Goal: Task Accomplishment & Management: Use online tool/utility

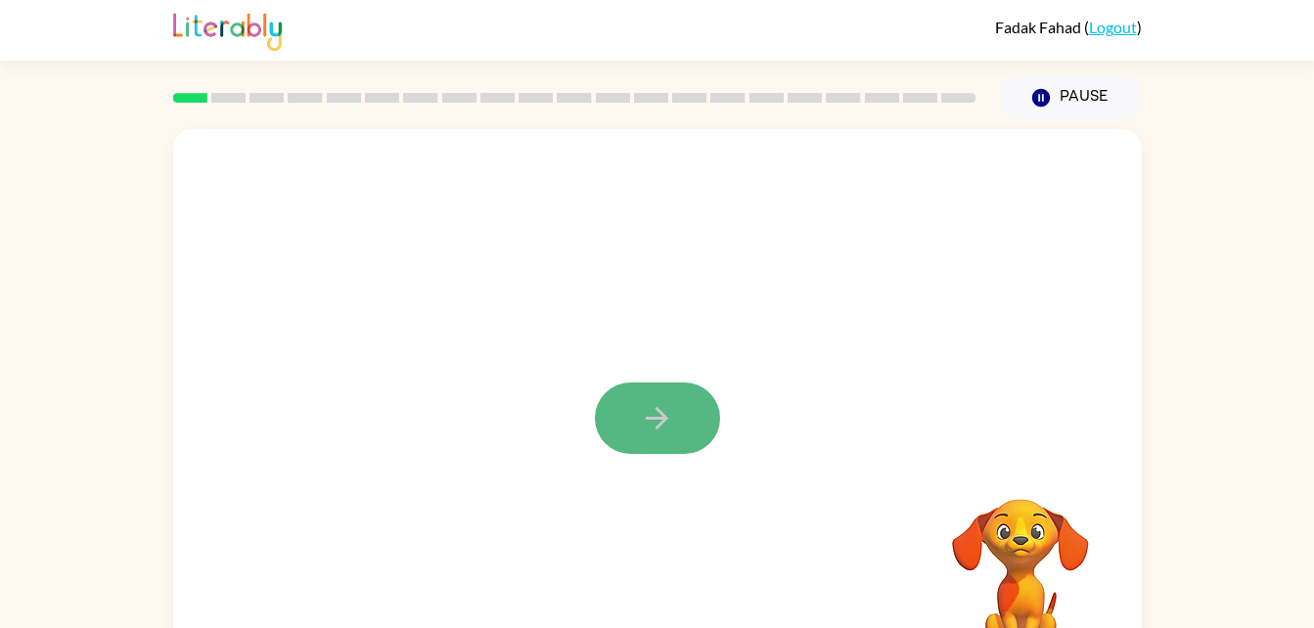
click at [650, 435] on icon "button" at bounding box center [657, 418] width 34 height 34
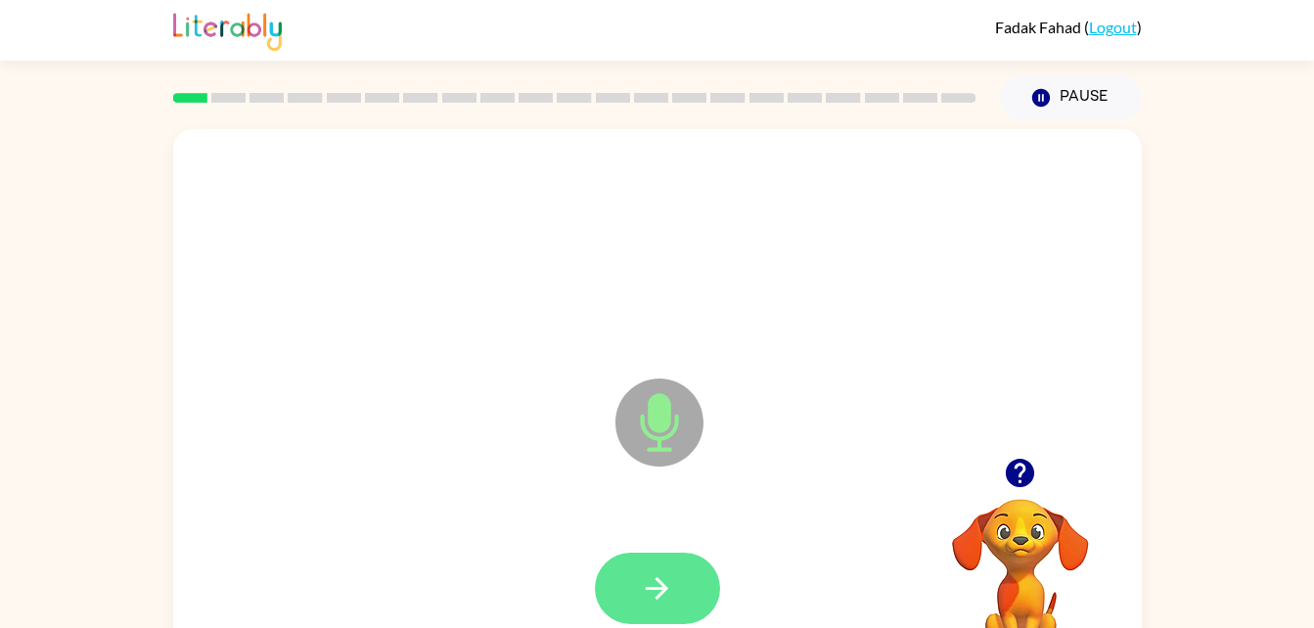
click at [649, 596] on icon "button" at bounding box center [657, 589] width 34 height 34
click at [675, 587] on button "button" at bounding box center [657, 588] width 125 height 71
click at [666, 590] on icon "button" at bounding box center [657, 588] width 23 height 23
click at [662, 592] on icon "button" at bounding box center [657, 588] width 23 height 23
click at [650, 608] on button "button" at bounding box center [657, 588] width 125 height 71
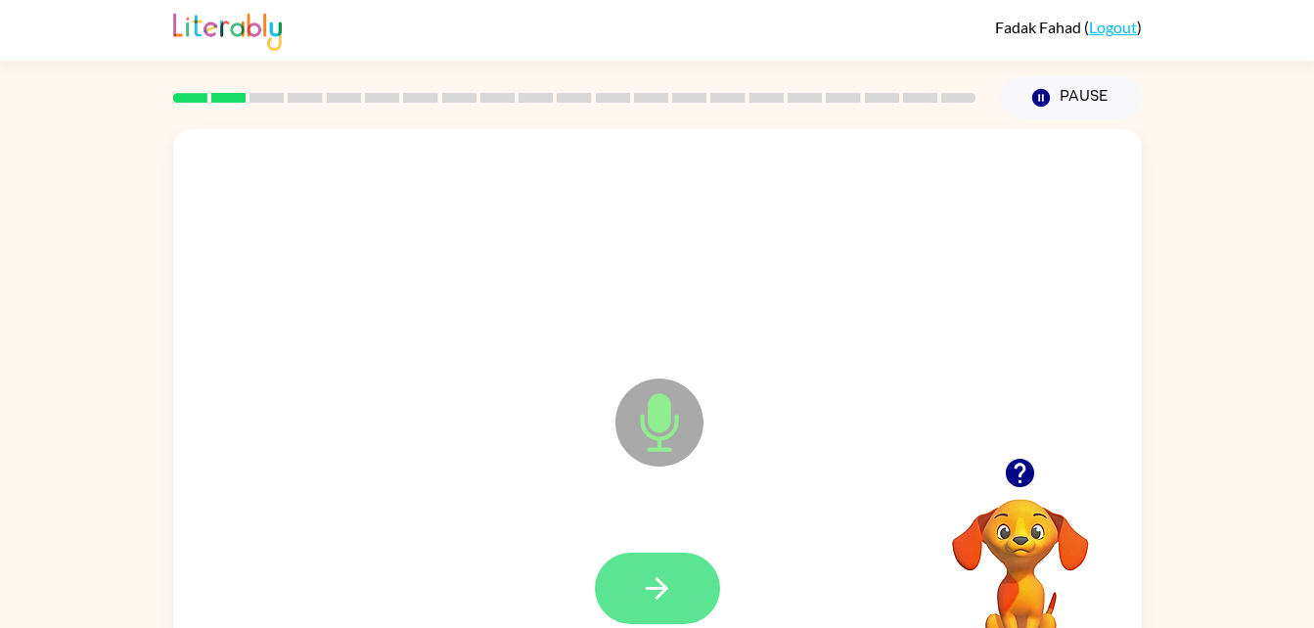
click at [647, 586] on icon "button" at bounding box center [657, 589] width 34 height 34
click at [655, 588] on icon "button" at bounding box center [657, 588] width 23 height 23
click at [663, 614] on button "button" at bounding box center [657, 588] width 125 height 71
click at [602, 601] on button "button" at bounding box center [657, 588] width 125 height 71
click at [637, 585] on button "button" at bounding box center [657, 588] width 125 height 71
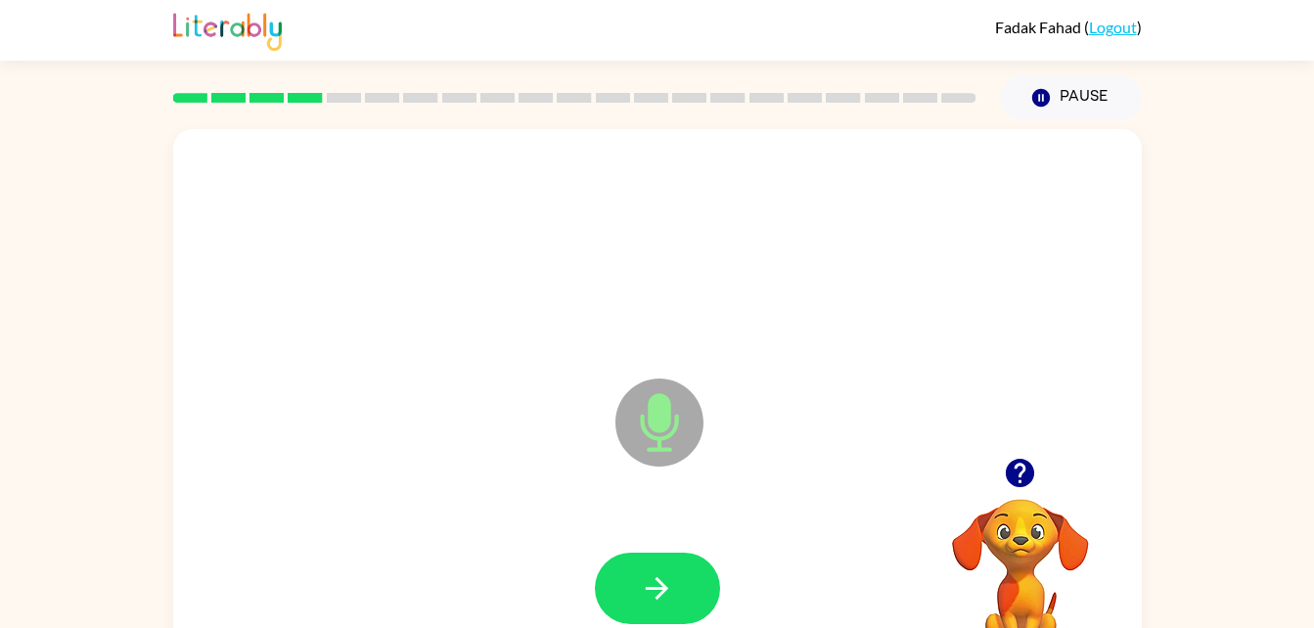
click at [1015, 494] on button "button" at bounding box center [1020, 473] width 50 height 50
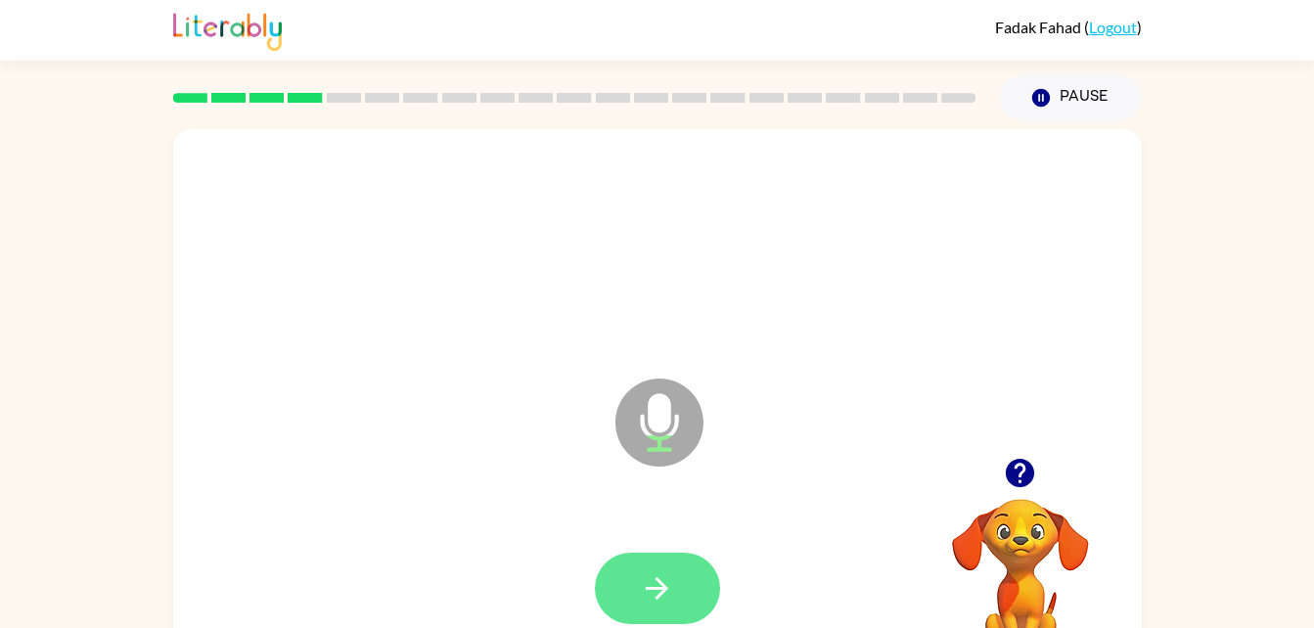
click at [644, 569] on button "button" at bounding box center [657, 588] width 125 height 71
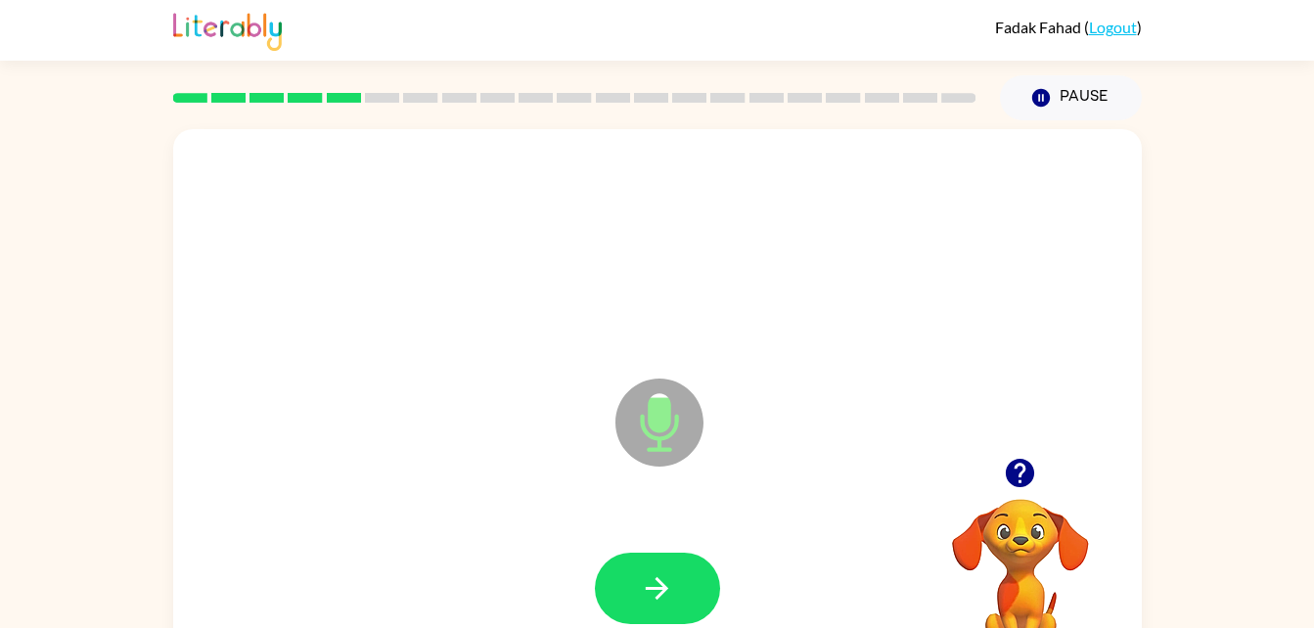
click at [1038, 558] on video "Your browser must support playing .mp4 files to use Literably. Please try using…" at bounding box center [1021, 567] width 196 height 196
click at [1018, 525] on video "Your browser must support playing .mp4 files to use Literably. Please try using…" at bounding box center [1021, 567] width 196 height 196
click at [1024, 540] on video "Your browser must support playing .mp4 files to use Literably. Please try using…" at bounding box center [1021, 567] width 196 height 196
click at [1045, 540] on video "Your browser must support playing .mp4 files to use Literably. Please try using…" at bounding box center [1021, 567] width 196 height 196
click at [1018, 470] on icon "button" at bounding box center [1020, 473] width 28 height 28
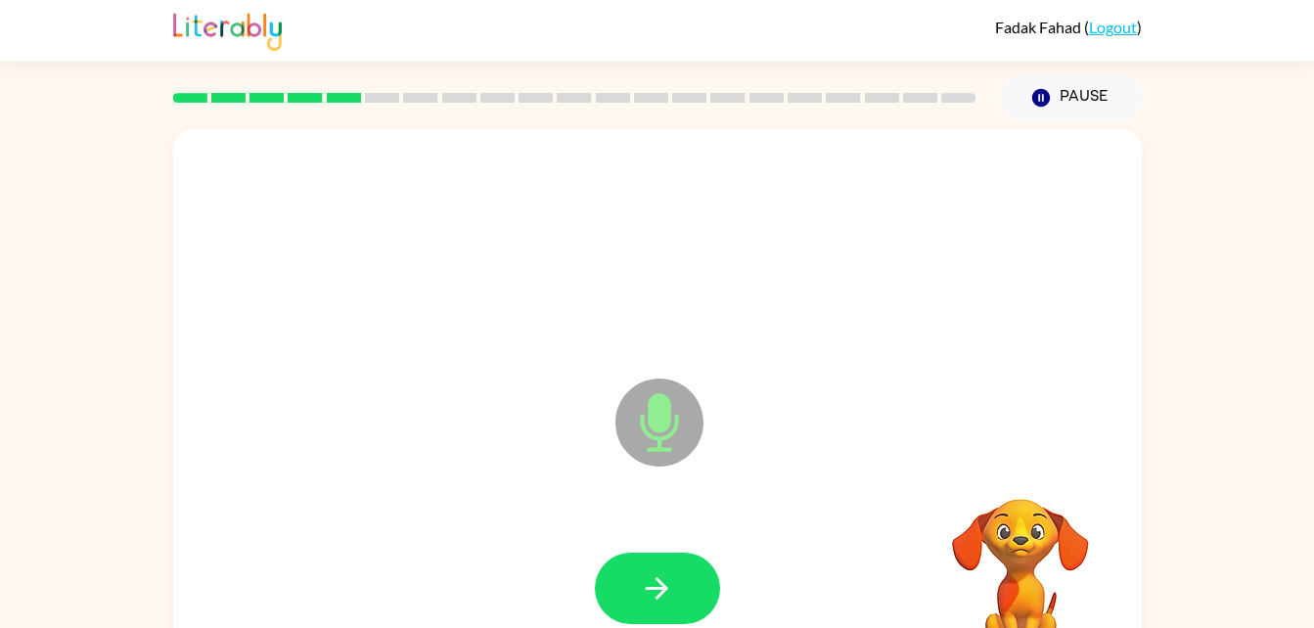
click at [1258, 328] on div "Microphone The Microphone is here when it is your turn to talk Your browser mus…" at bounding box center [657, 404] width 1314 height 568
click at [667, 575] on icon "button" at bounding box center [657, 589] width 34 height 34
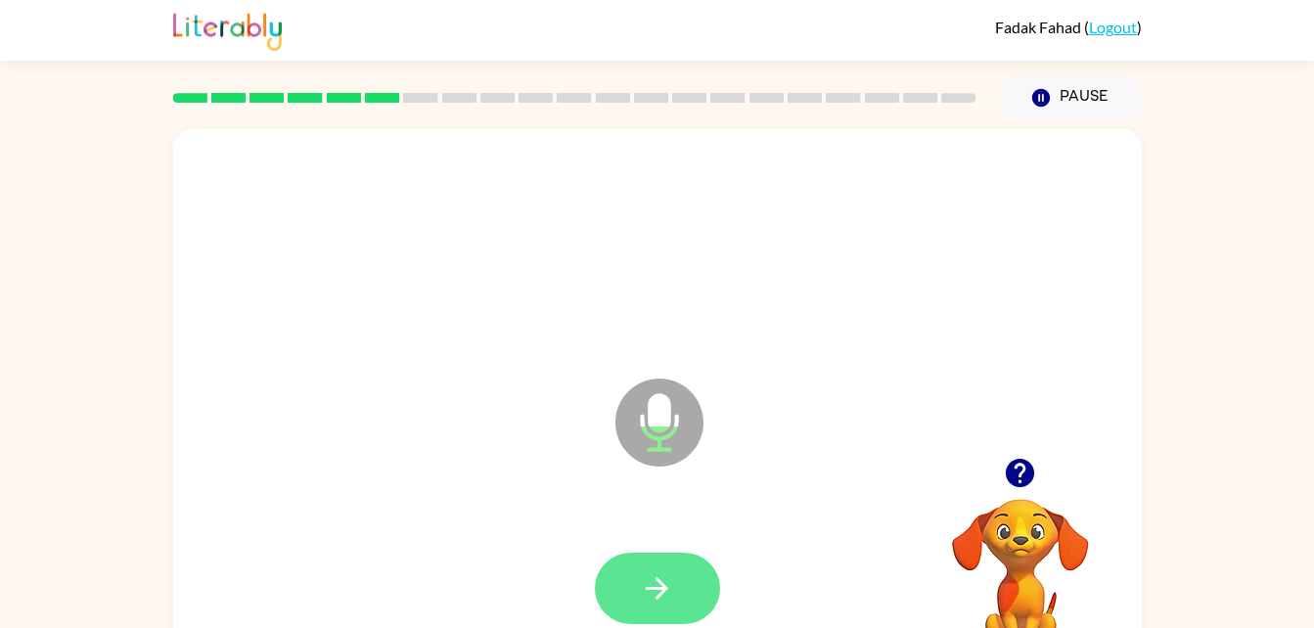
click at [654, 589] on icon "button" at bounding box center [657, 588] width 23 height 23
click at [681, 596] on button "button" at bounding box center [657, 588] width 125 height 71
click at [666, 585] on icon "button" at bounding box center [657, 589] width 34 height 34
click at [677, 572] on button "button" at bounding box center [657, 588] width 125 height 71
click at [642, 596] on icon "button" at bounding box center [657, 589] width 34 height 34
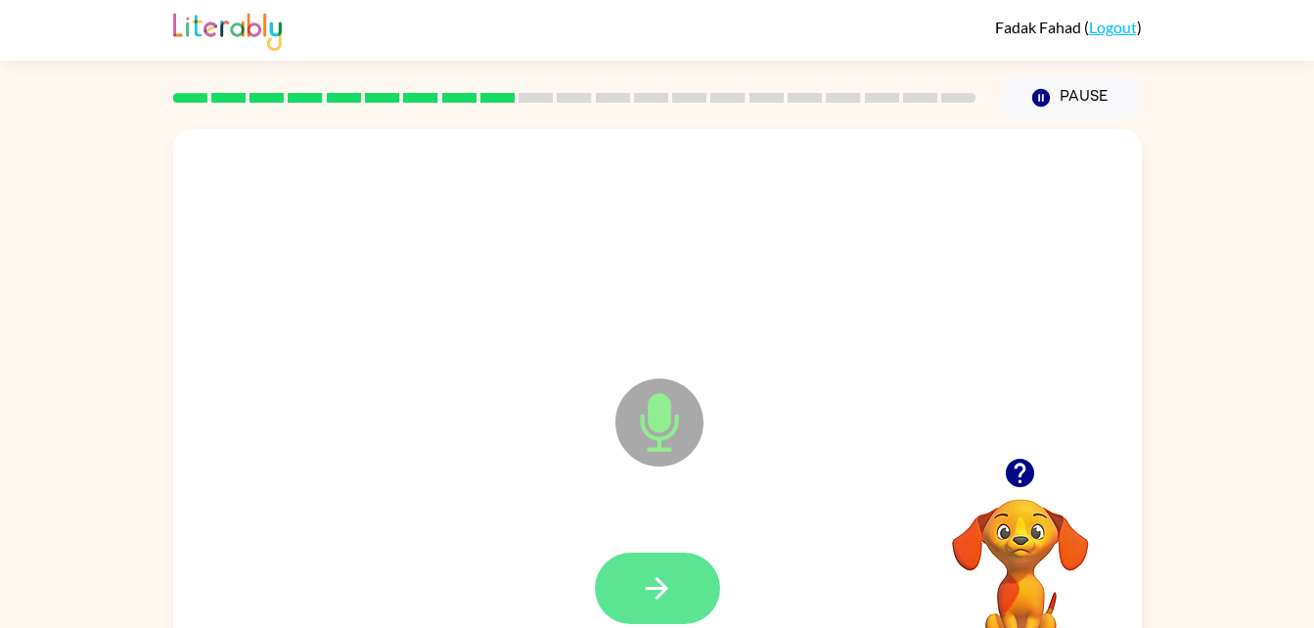
click at [667, 576] on icon "button" at bounding box center [657, 589] width 34 height 34
click at [631, 586] on button "button" at bounding box center [657, 588] width 125 height 71
click at [1018, 511] on video "Your browser must support playing .mp4 files to use Literably. Please try using…" at bounding box center [1021, 567] width 196 height 196
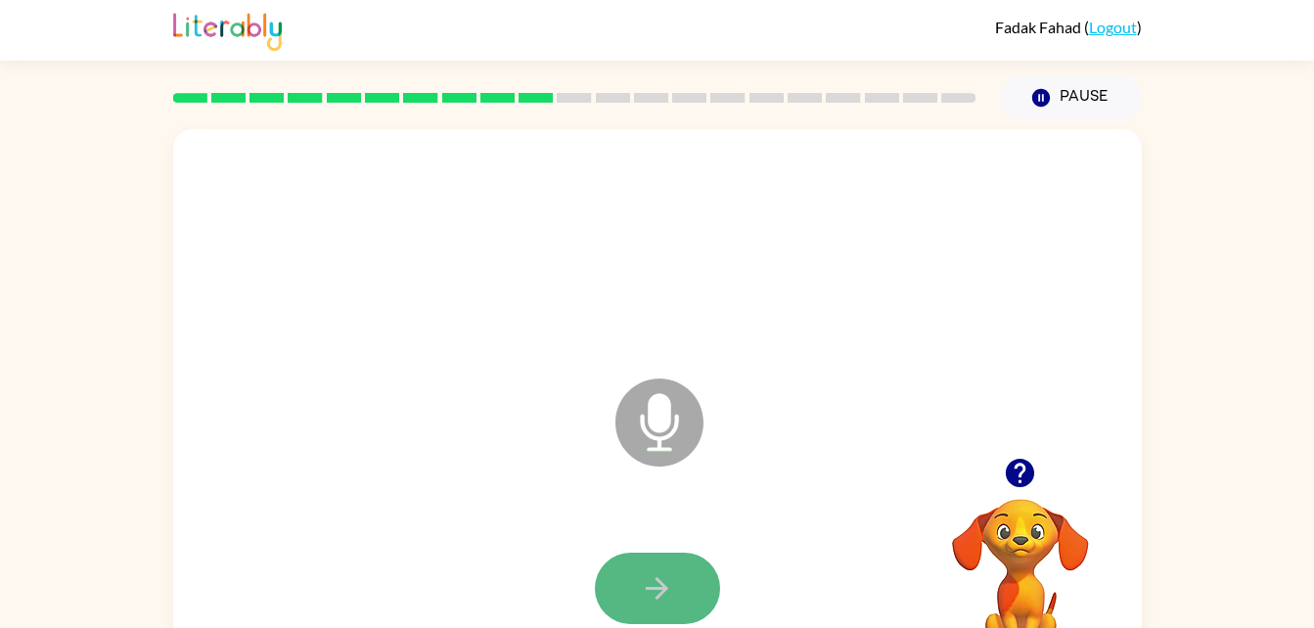
click at [659, 592] on icon "button" at bounding box center [657, 589] width 34 height 34
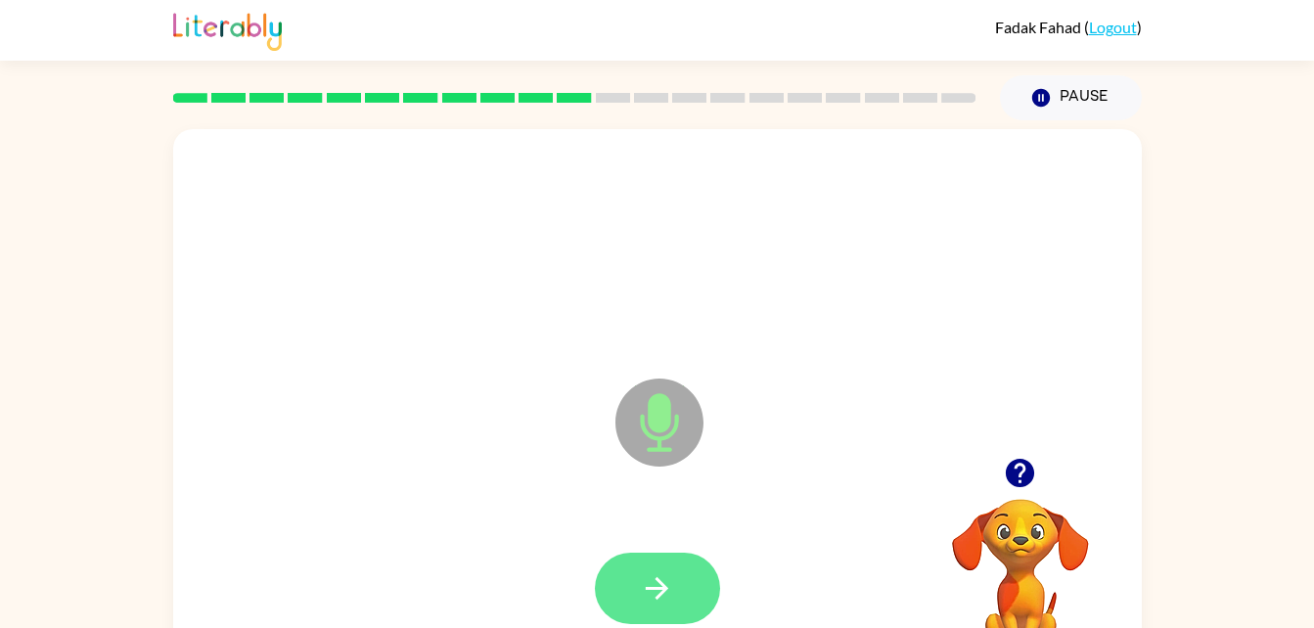
click at [627, 575] on button "button" at bounding box center [657, 588] width 125 height 71
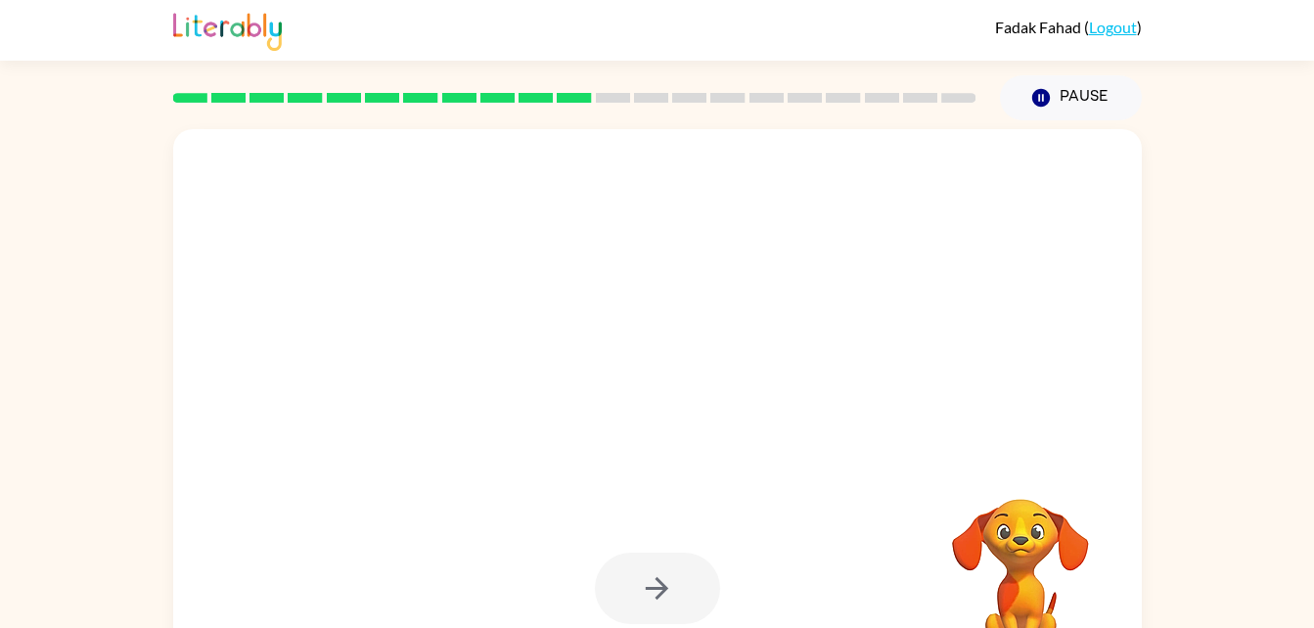
click at [662, 594] on div at bounding box center [657, 588] width 125 height 71
click at [648, 589] on div at bounding box center [657, 588] width 125 height 71
click at [1029, 526] on video "Your browser must support playing .mp4 files to use Literably. Please try using…" at bounding box center [1021, 567] width 196 height 196
click at [1031, 526] on video "Your browser must support playing .mp4 files to use Literably. Please try using…" at bounding box center [1021, 567] width 196 height 196
click at [1018, 559] on video "Your browser must support playing .mp4 files to use Literably. Please try using…" at bounding box center [1021, 567] width 196 height 196
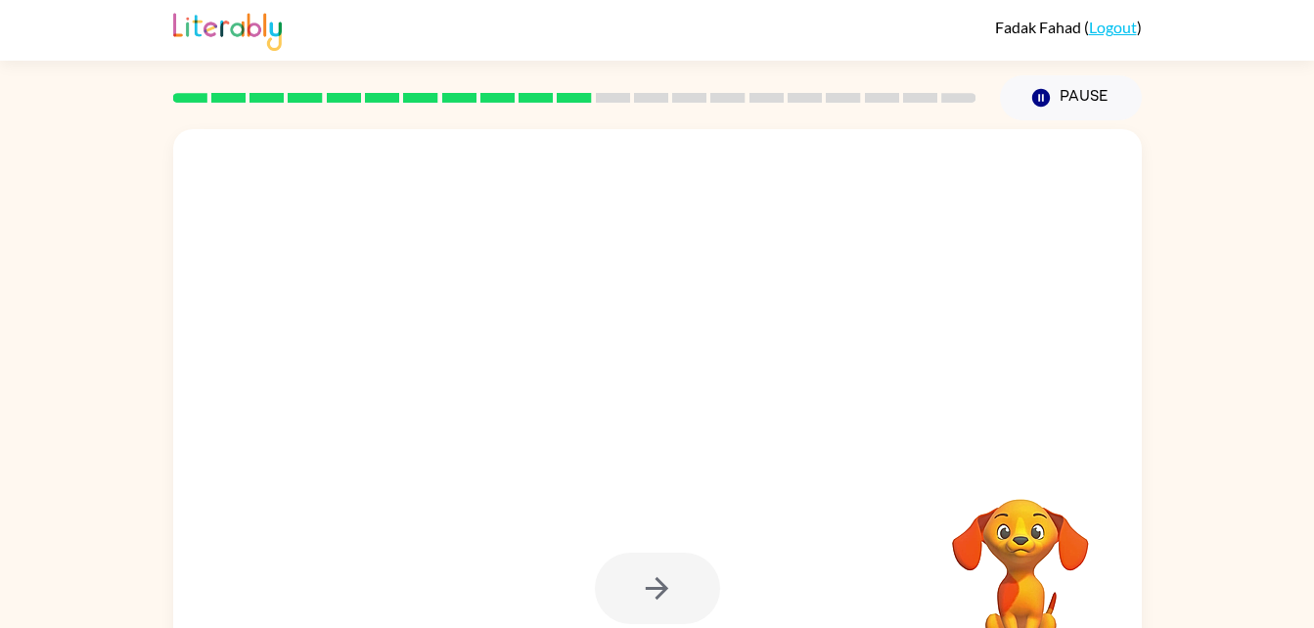
click at [1000, 512] on video "Your browser must support playing .mp4 files to use Literably. Please try using…" at bounding box center [1021, 567] width 196 height 196
click at [950, 536] on video "Your browser must support playing .mp4 files to use Literably. Please try using…" at bounding box center [1021, 567] width 196 height 196
click at [659, 584] on div at bounding box center [657, 588] width 125 height 71
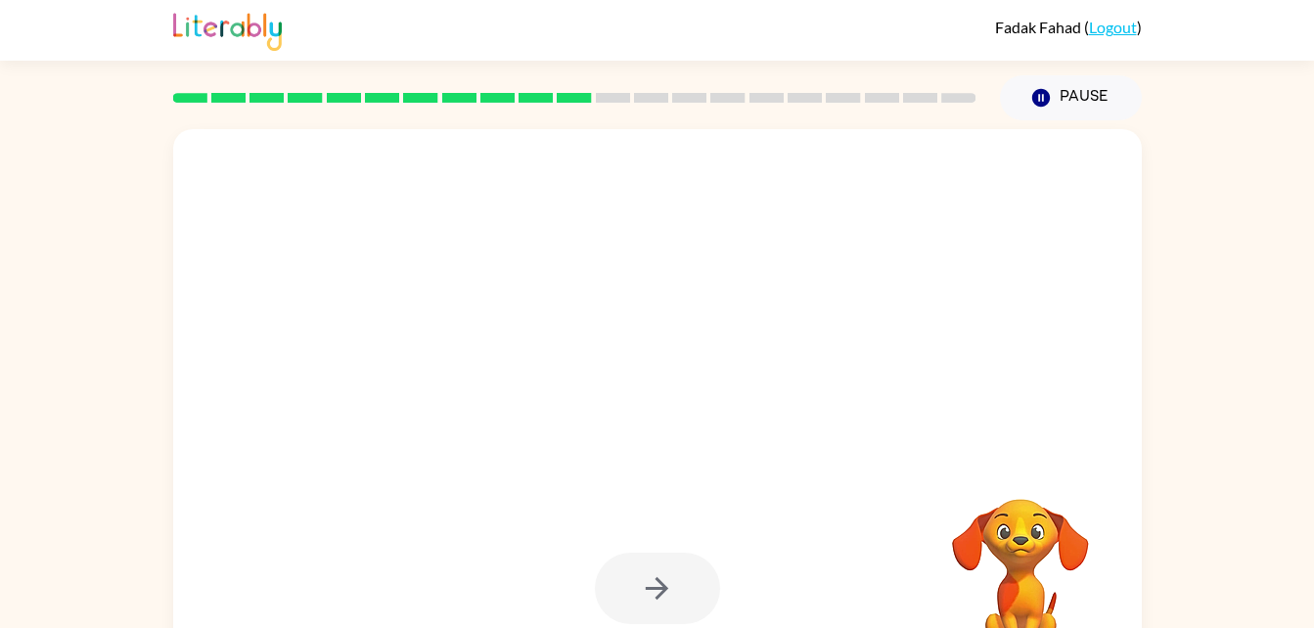
click at [659, 584] on div at bounding box center [657, 588] width 125 height 71
click at [1045, 567] on video "Your browser must support playing .mp4 files to use Literably. Please try using…" at bounding box center [1021, 567] width 196 height 196
click at [1043, 541] on video "Your browser must support playing .mp4 files to use Literably. Please try using…" at bounding box center [1021, 567] width 196 height 196
click at [641, 602] on div at bounding box center [657, 588] width 125 height 71
click at [654, 590] on div at bounding box center [657, 588] width 125 height 71
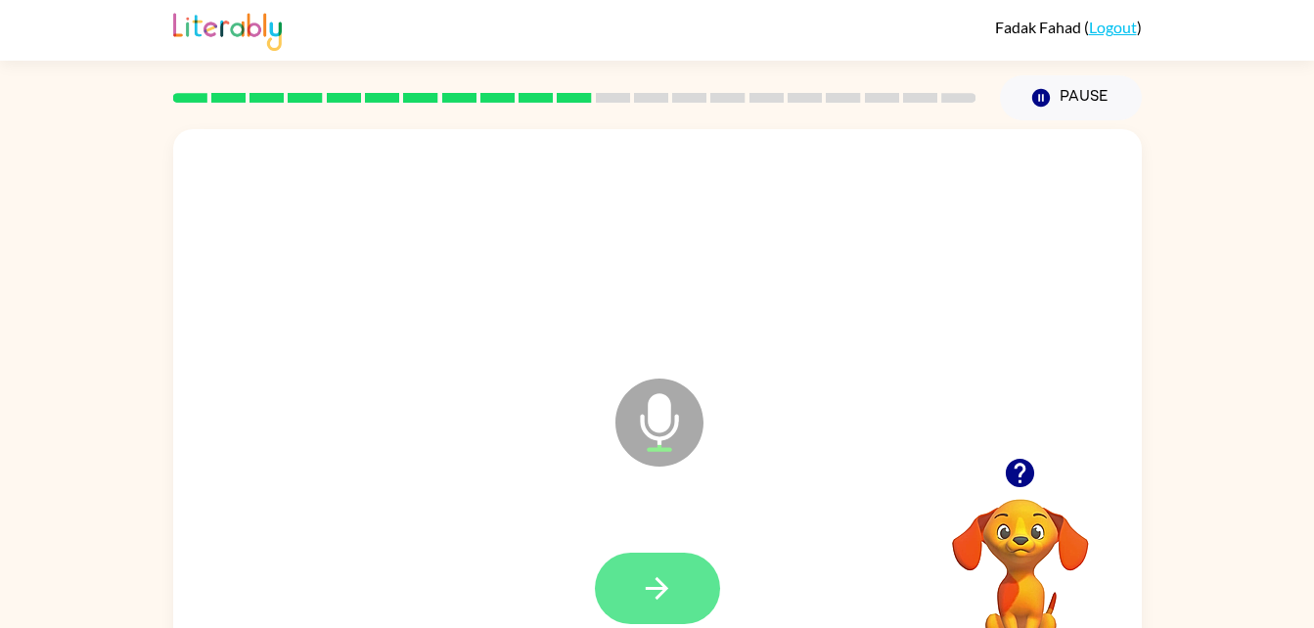
click at [635, 600] on button "button" at bounding box center [657, 588] width 125 height 71
click at [657, 593] on icon "button" at bounding box center [657, 589] width 34 height 34
click at [634, 579] on button "button" at bounding box center [657, 588] width 125 height 71
click at [665, 602] on icon "button" at bounding box center [657, 589] width 34 height 34
click at [652, 600] on icon "button" at bounding box center [657, 589] width 34 height 34
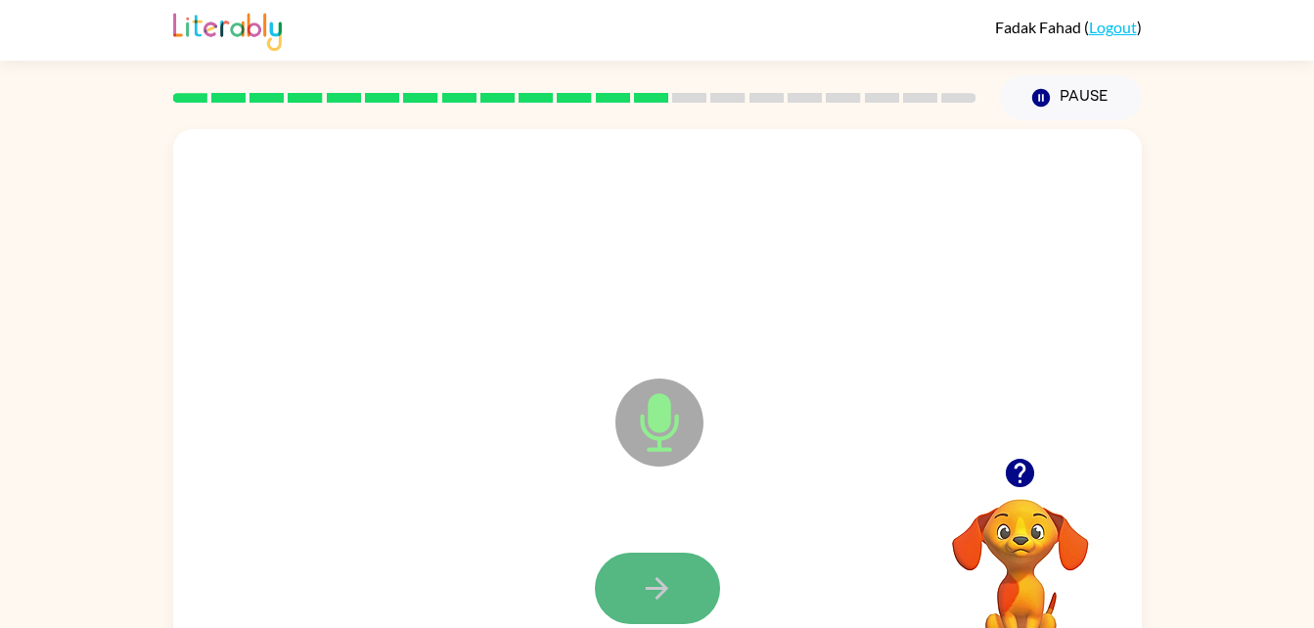
click at [624, 573] on button "button" at bounding box center [657, 588] width 125 height 71
click at [638, 567] on button "button" at bounding box center [657, 588] width 125 height 71
click at [665, 593] on icon "button" at bounding box center [657, 589] width 34 height 34
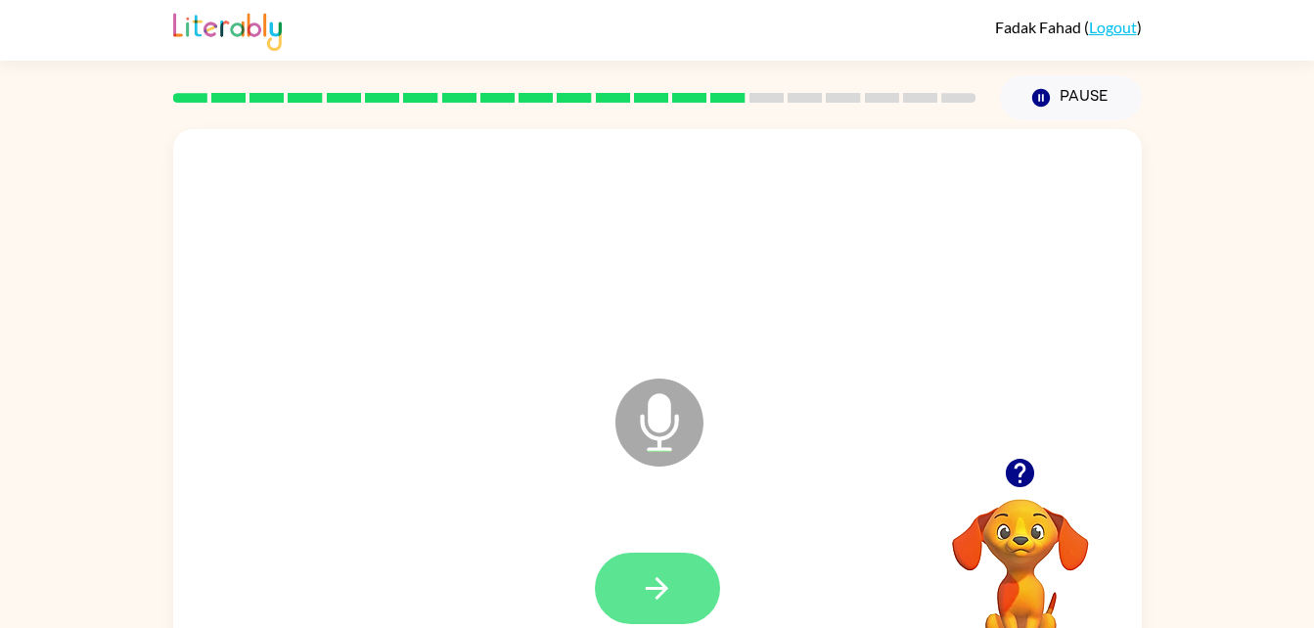
click at [631, 605] on button "button" at bounding box center [657, 588] width 125 height 71
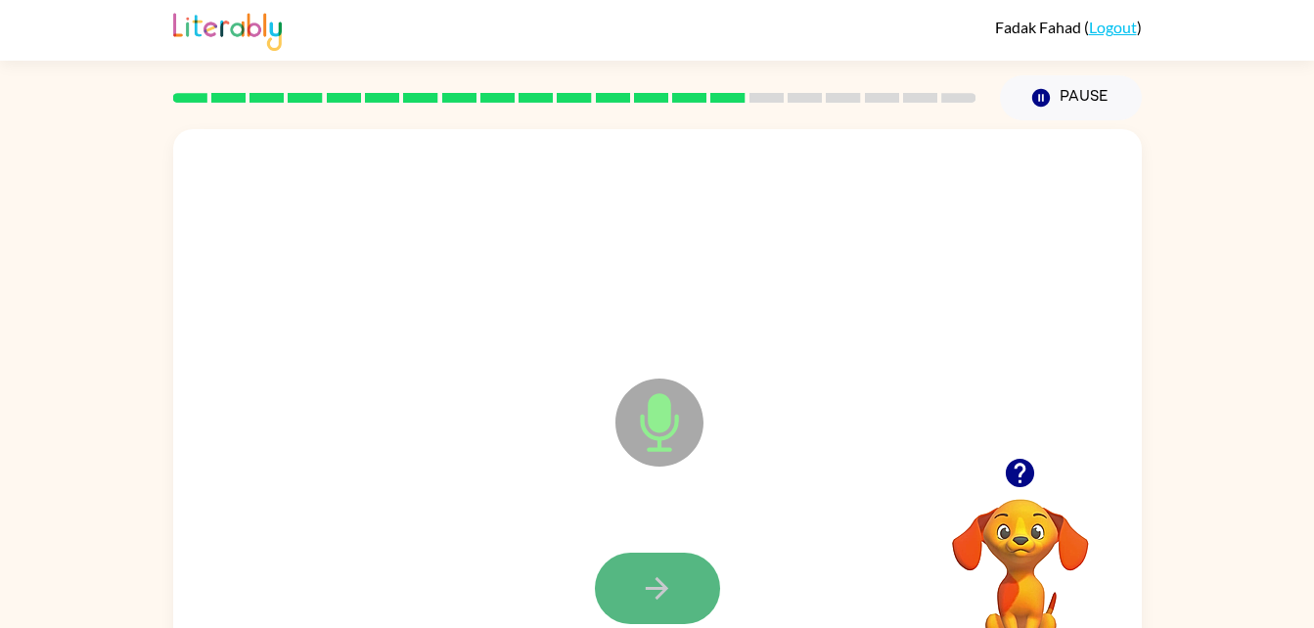
click at [669, 576] on icon "button" at bounding box center [657, 589] width 34 height 34
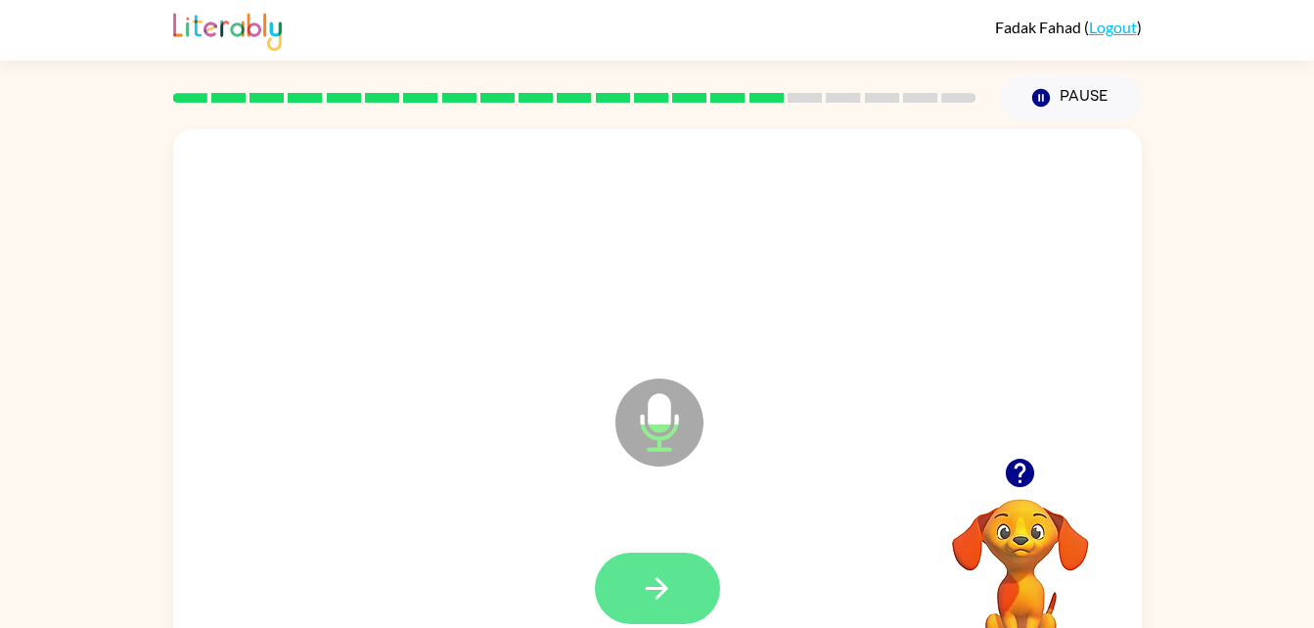
click at [693, 578] on button "button" at bounding box center [657, 588] width 125 height 71
click at [667, 585] on icon "button" at bounding box center [657, 589] width 34 height 34
click at [677, 576] on button "button" at bounding box center [657, 588] width 125 height 71
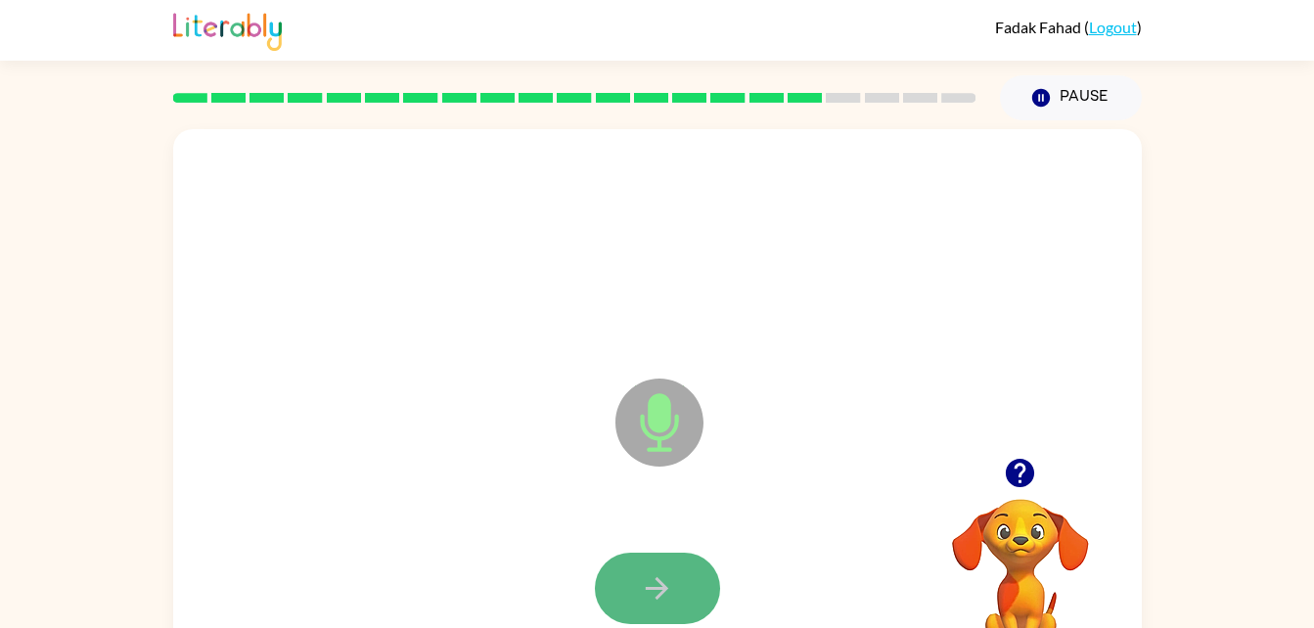
click at [624, 588] on button "button" at bounding box center [657, 588] width 125 height 71
click at [665, 588] on icon "button" at bounding box center [657, 588] width 23 height 23
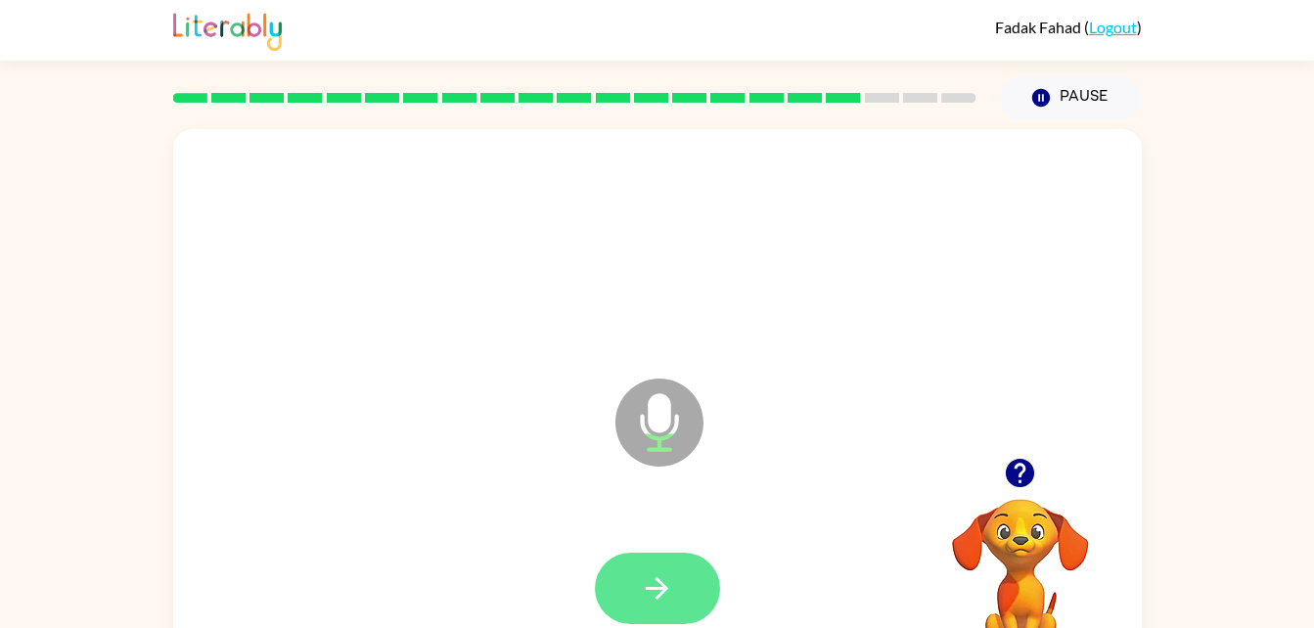
click at [680, 601] on button "button" at bounding box center [657, 588] width 125 height 71
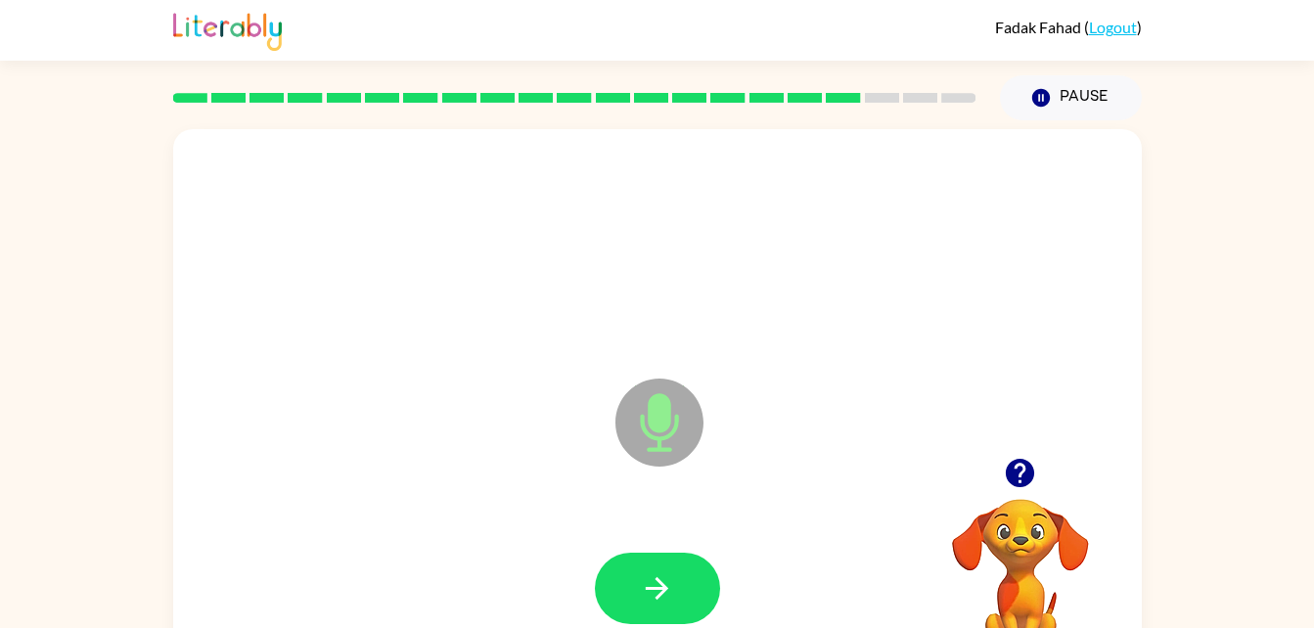
drag, startPoint x: 675, startPoint y: 577, endPoint x: 659, endPoint y: 589, distance: 20.4
click at [659, 589] on icon "button" at bounding box center [657, 588] width 23 height 23
click at [659, 601] on icon "button" at bounding box center [657, 589] width 34 height 34
click at [683, 589] on button "button" at bounding box center [657, 588] width 125 height 71
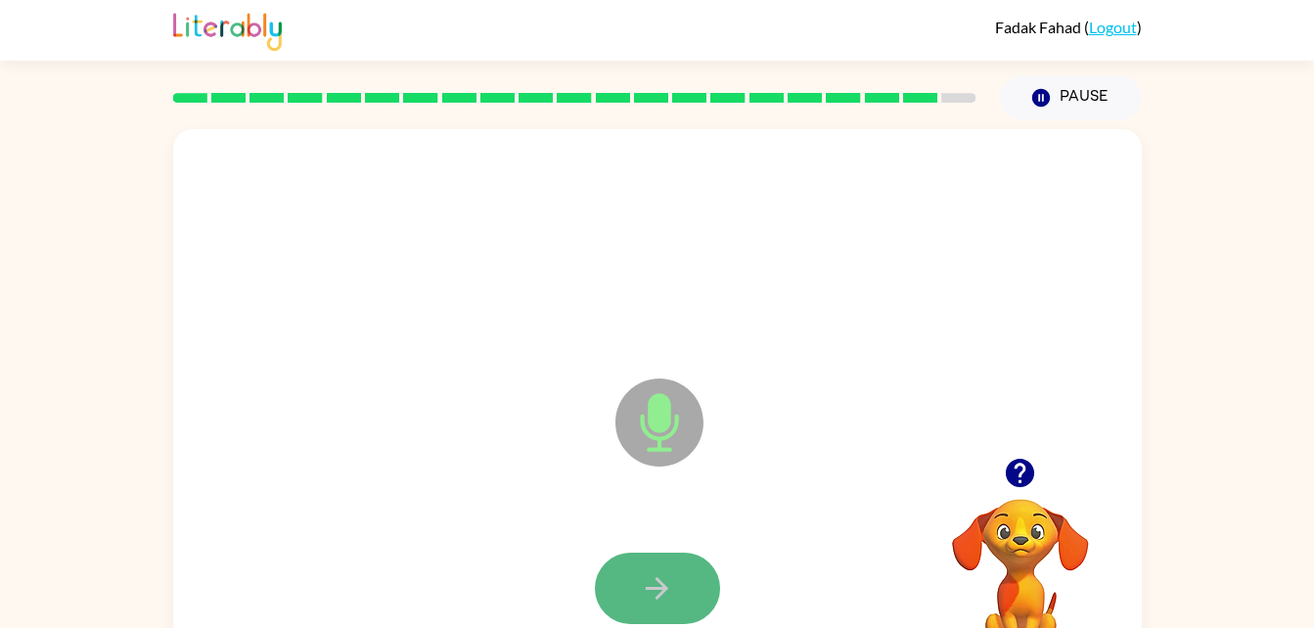
click at [645, 574] on icon "button" at bounding box center [657, 589] width 34 height 34
drag, startPoint x: 672, startPoint y: 588, endPoint x: 629, endPoint y: 594, distance: 43.5
click at [629, 594] on button "button" at bounding box center [657, 588] width 125 height 71
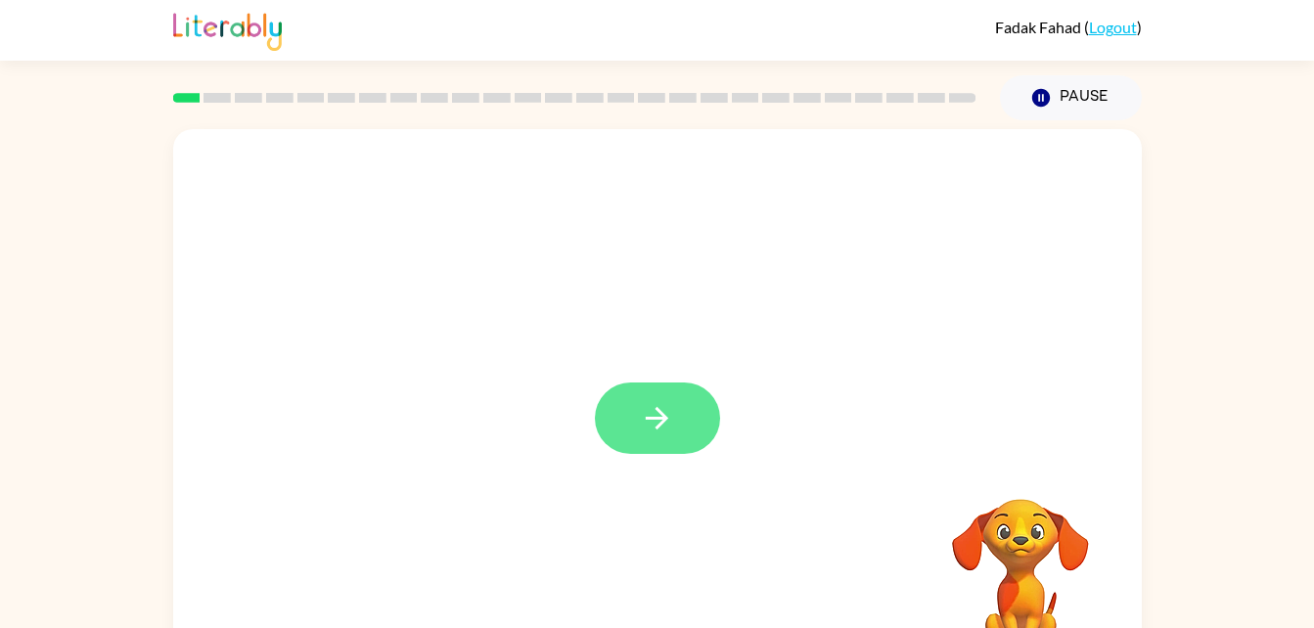
click at [669, 418] on icon "button" at bounding box center [657, 418] width 34 height 34
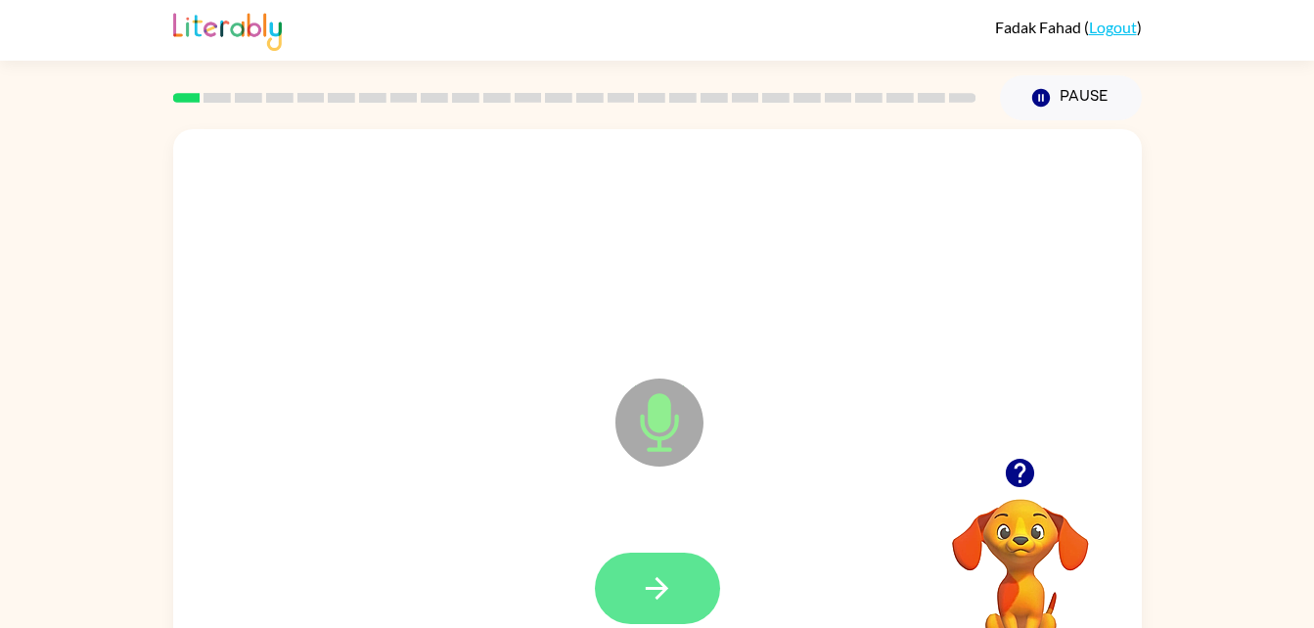
click at [672, 605] on icon "button" at bounding box center [657, 589] width 34 height 34
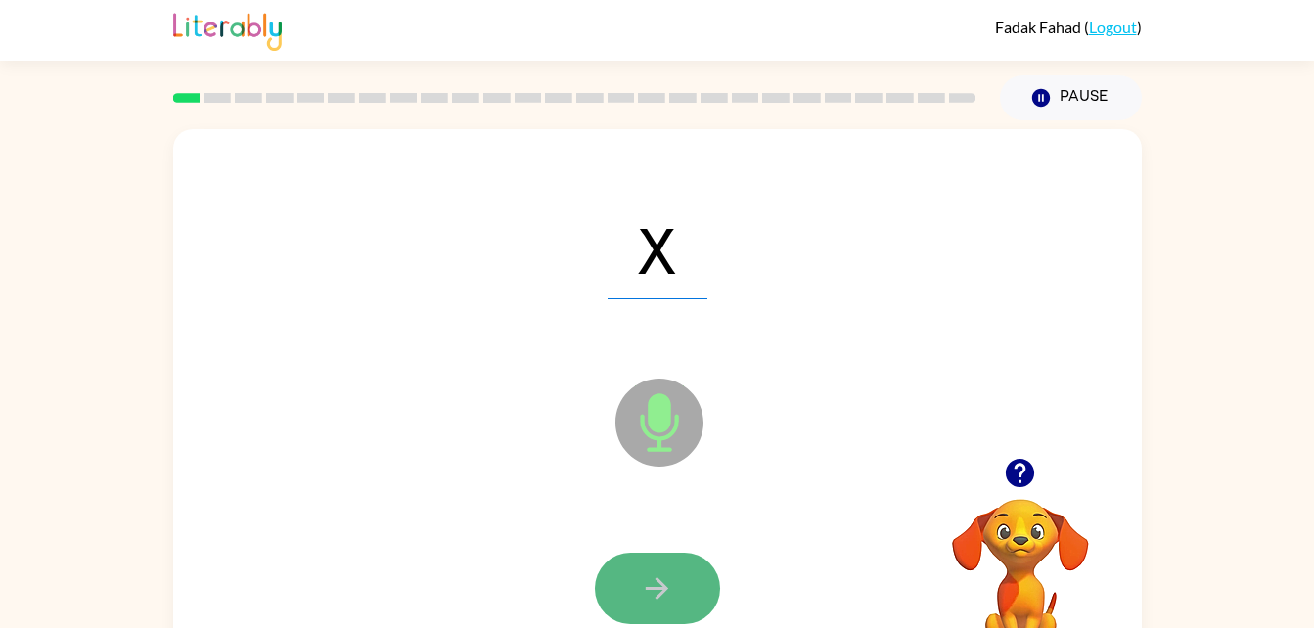
click at [642, 596] on icon "button" at bounding box center [657, 589] width 34 height 34
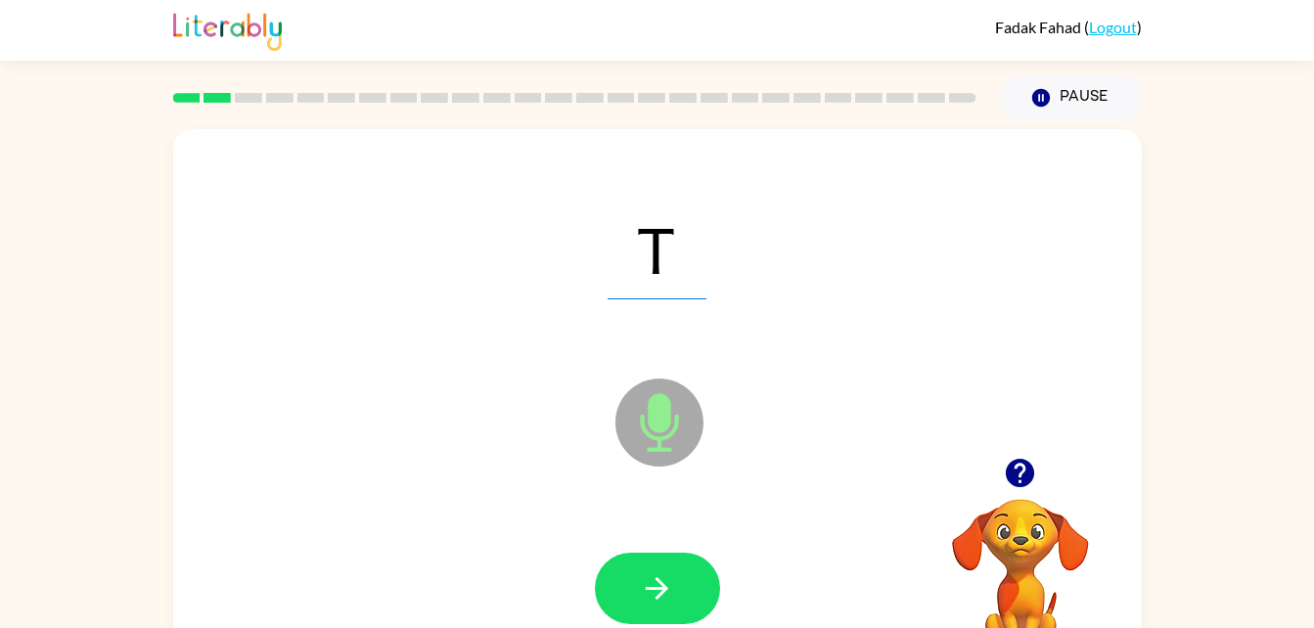
click at [1148, 336] on div "T Microphone The Microphone is here when it is your turn to talk Your browser m…" at bounding box center [657, 404] width 1314 height 568
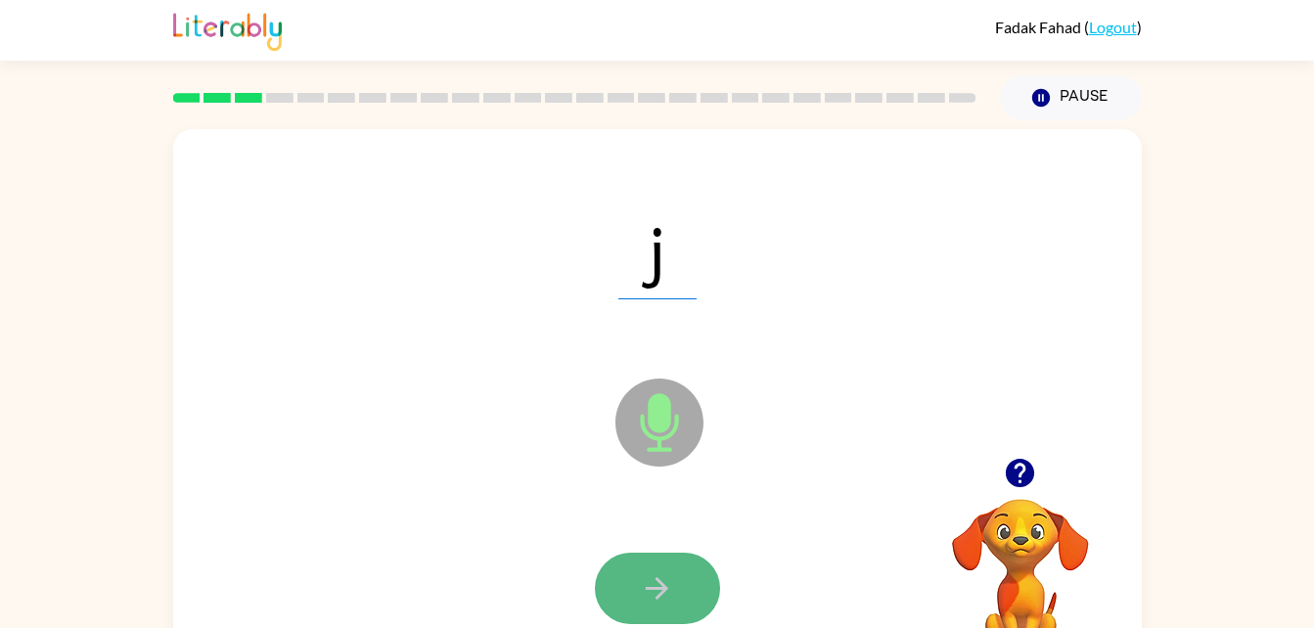
click at [667, 590] on icon "button" at bounding box center [657, 588] width 23 height 23
click at [629, 593] on button "button" at bounding box center [657, 588] width 125 height 71
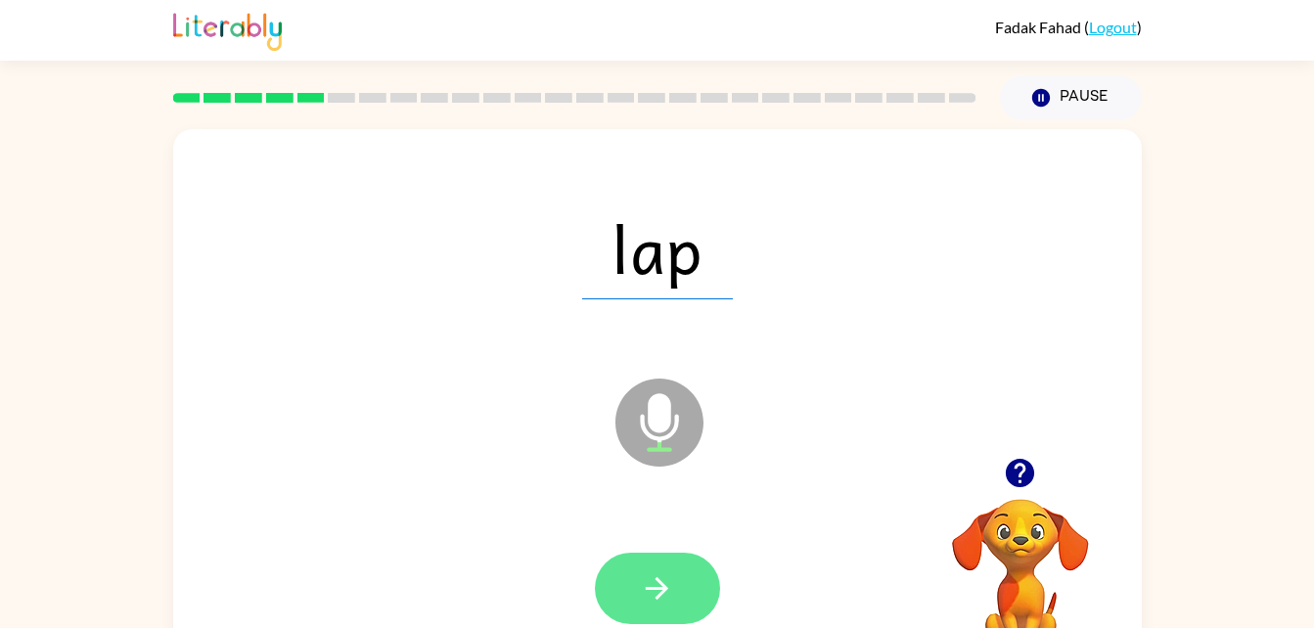
click at [677, 569] on button "button" at bounding box center [657, 588] width 125 height 71
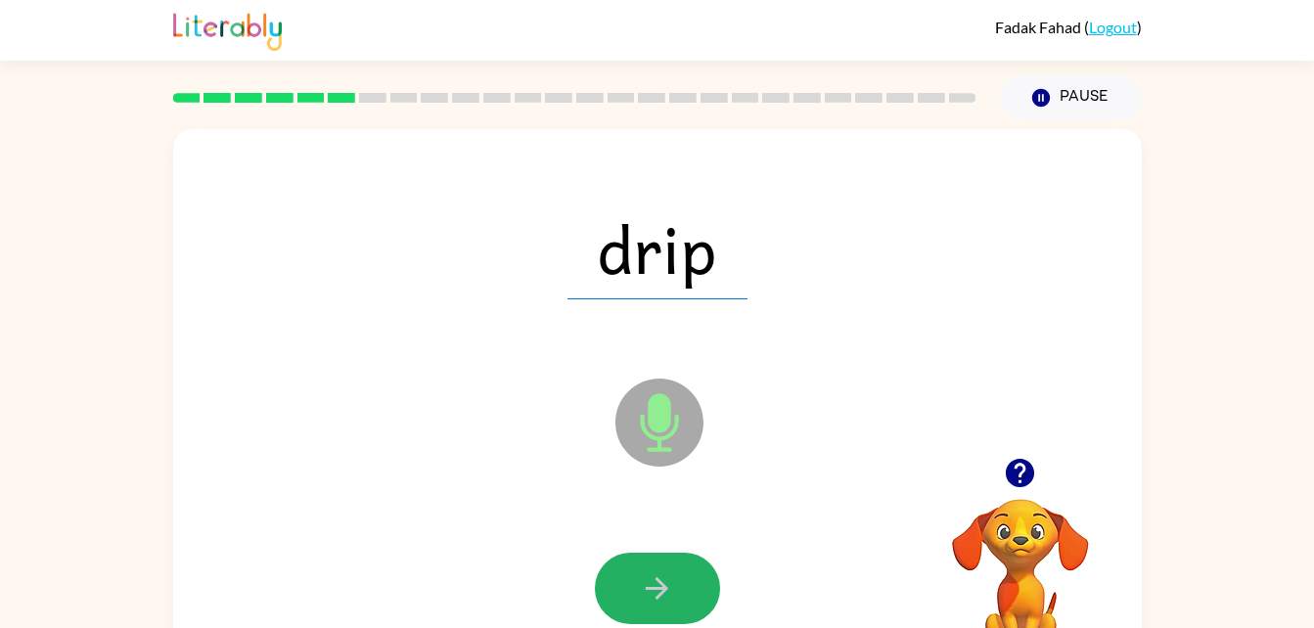
click at [678, 590] on button "button" at bounding box center [657, 588] width 125 height 71
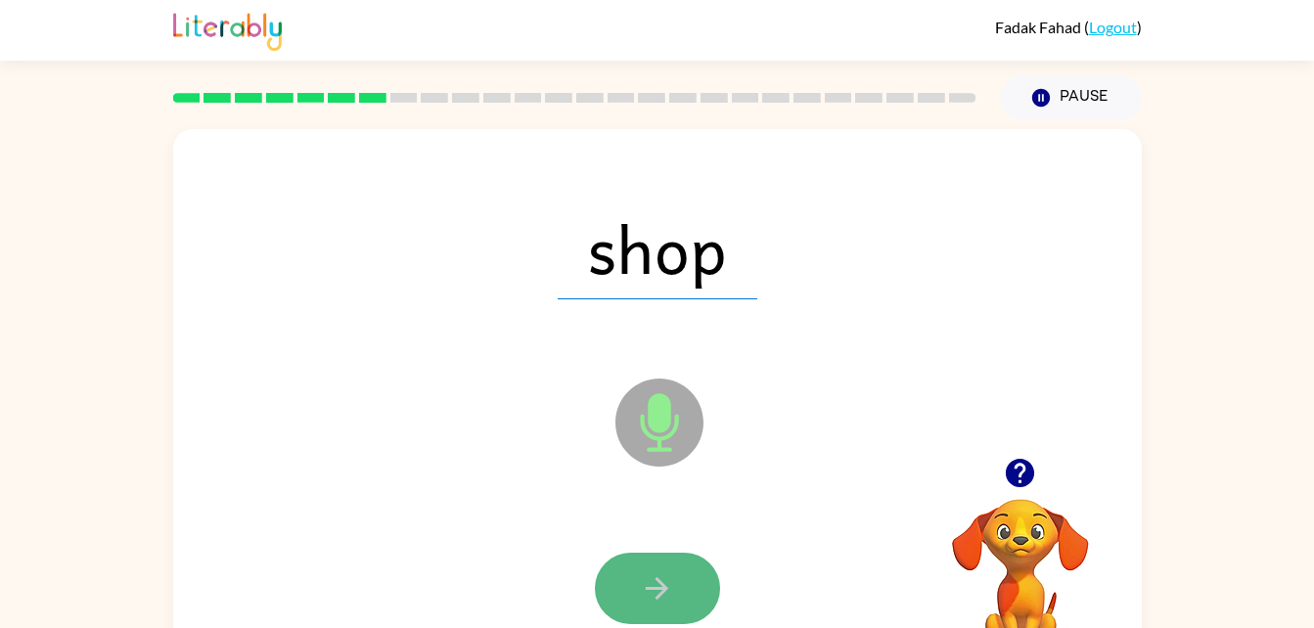
click at [677, 589] on button "button" at bounding box center [657, 588] width 125 height 71
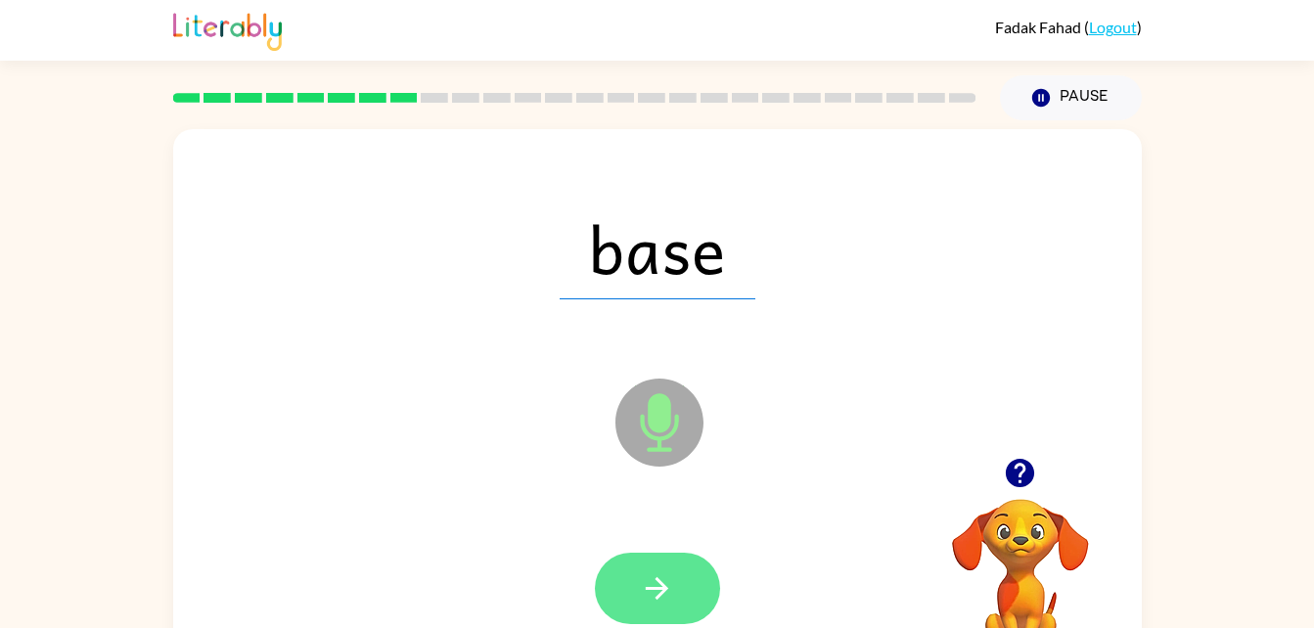
click at [634, 590] on button "button" at bounding box center [657, 588] width 125 height 71
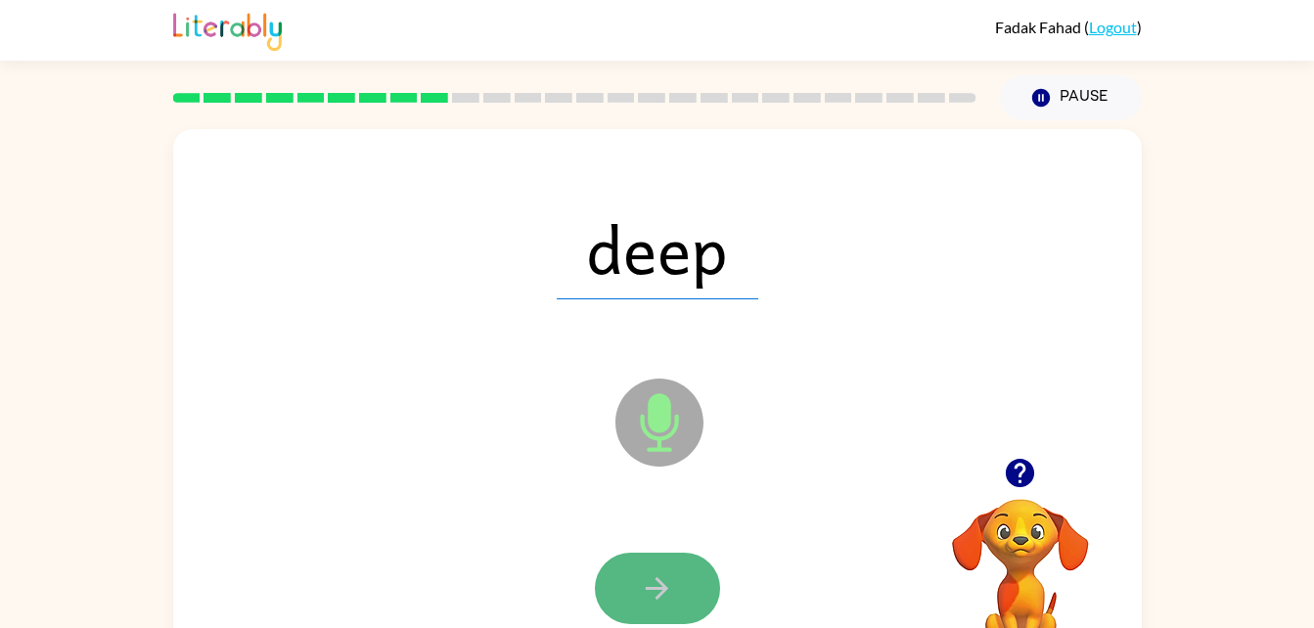
click at [648, 589] on icon "button" at bounding box center [657, 588] width 23 height 23
click at [639, 579] on button "button" at bounding box center [657, 588] width 125 height 71
click at [649, 599] on icon "button" at bounding box center [657, 589] width 34 height 34
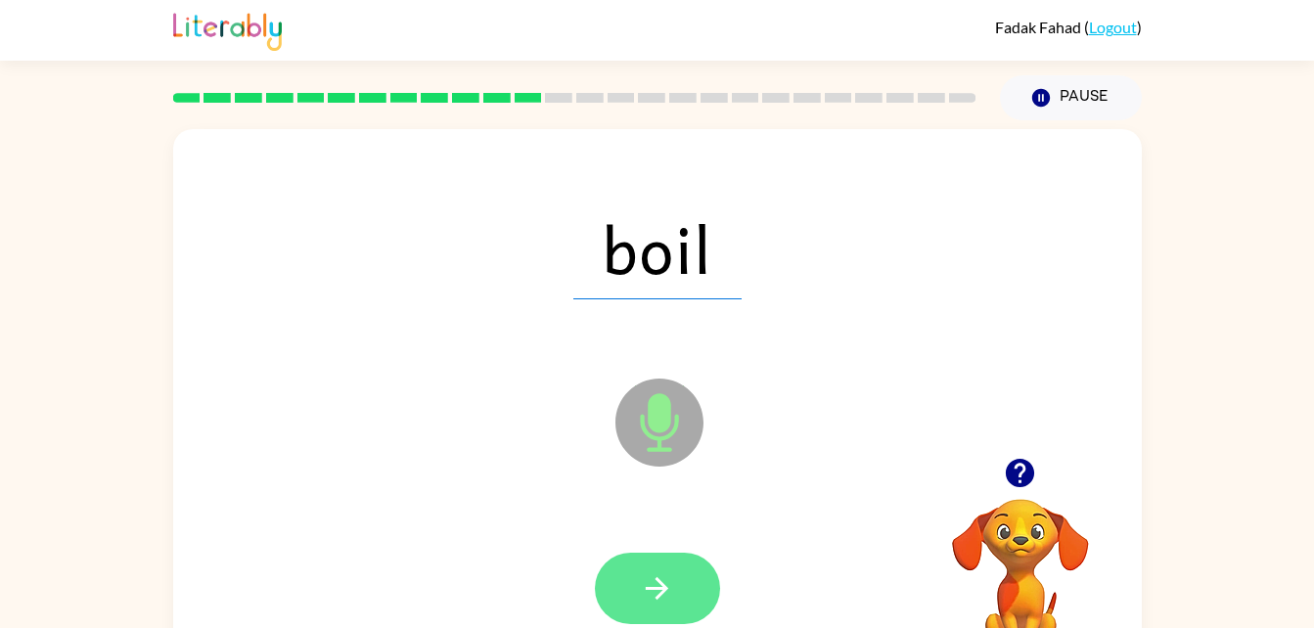
click at [666, 593] on icon "button" at bounding box center [657, 589] width 34 height 34
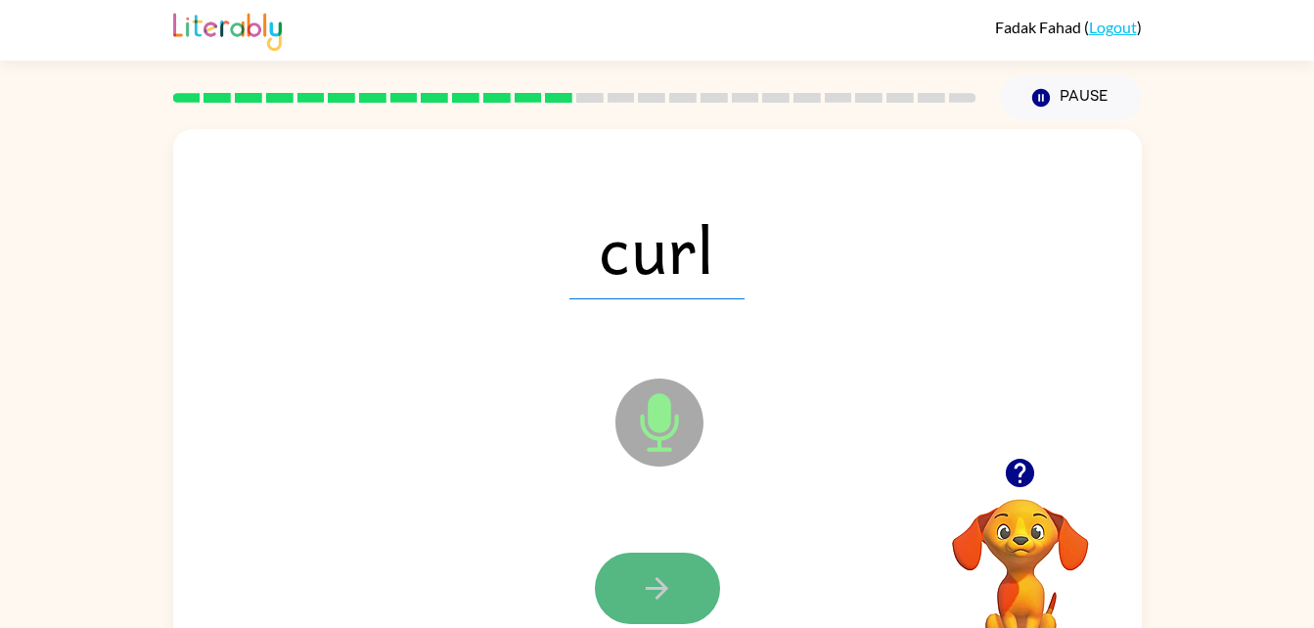
click at [661, 594] on icon "button" at bounding box center [657, 588] width 23 height 23
click at [680, 597] on button "button" at bounding box center [657, 588] width 125 height 71
click at [657, 577] on icon "button" at bounding box center [657, 589] width 34 height 34
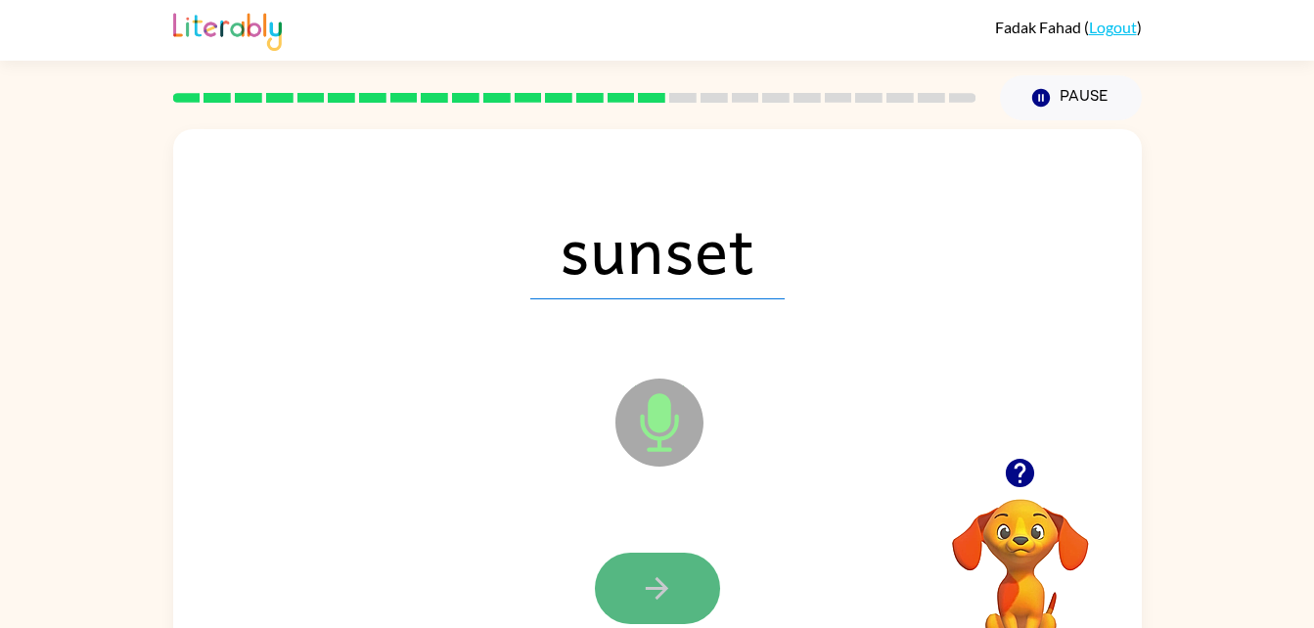
click at [648, 589] on icon "button" at bounding box center [657, 588] width 23 height 23
click at [654, 607] on button "button" at bounding box center [657, 588] width 125 height 71
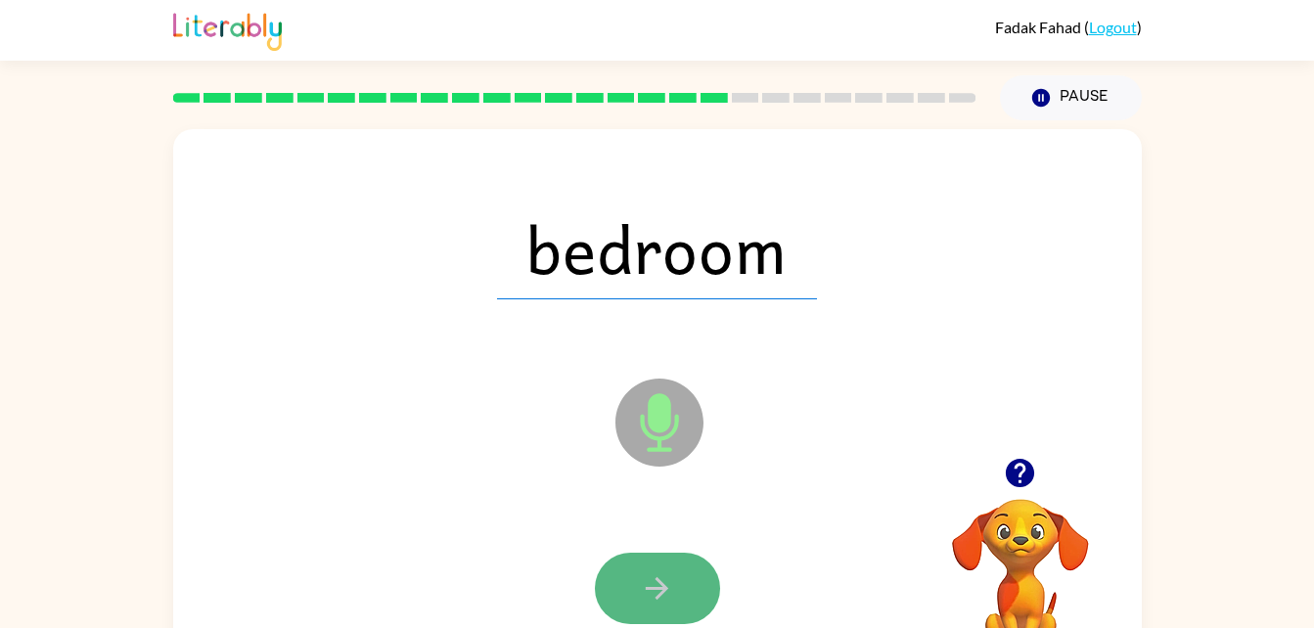
click at [690, 578] on button "button" at bounding box center [657, 588] width 125 height 71
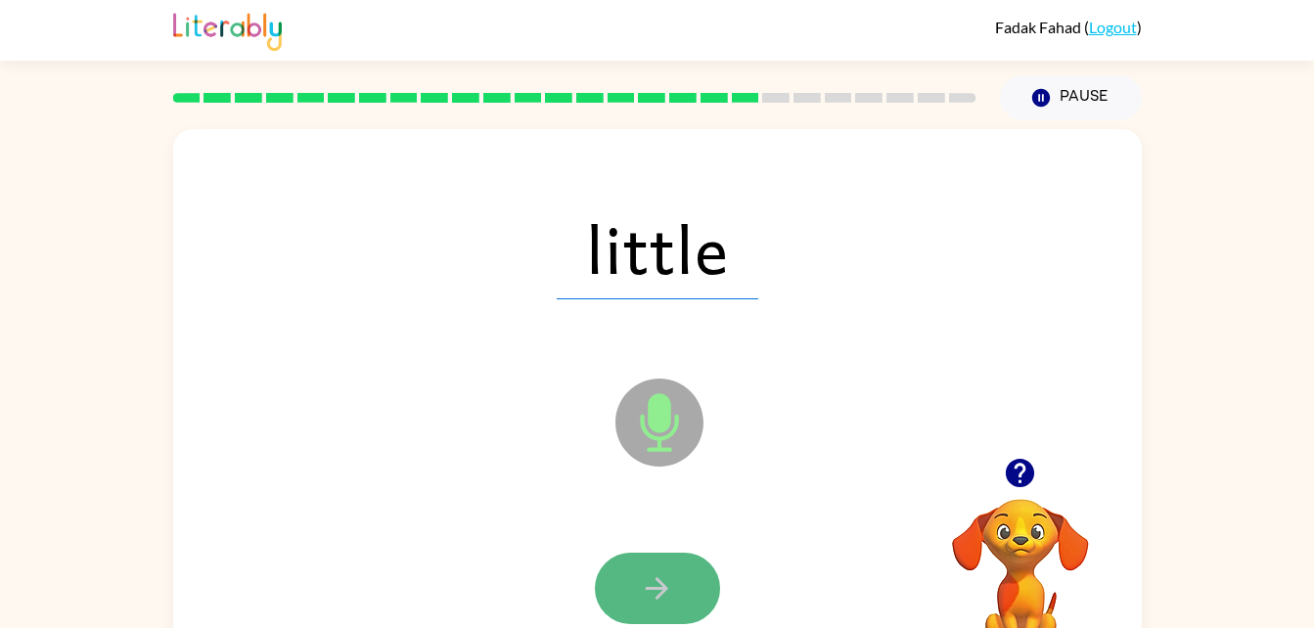
click at [685, 595] on button "button" at bounding box center [657, 588] width 125 height 71
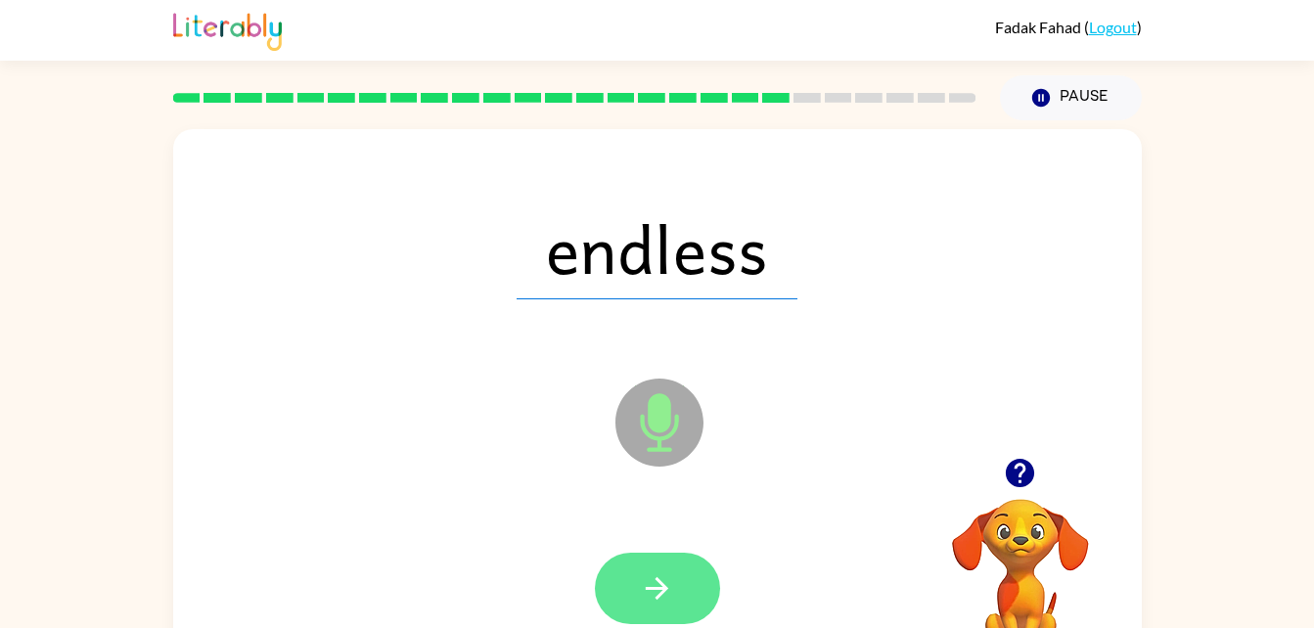
click at [680, 594] on button "button" at bounding box center [657, 588] width 125 height 71
click at [667, 553] on button "button" at bounding box center [657, 588] width 125 height 71
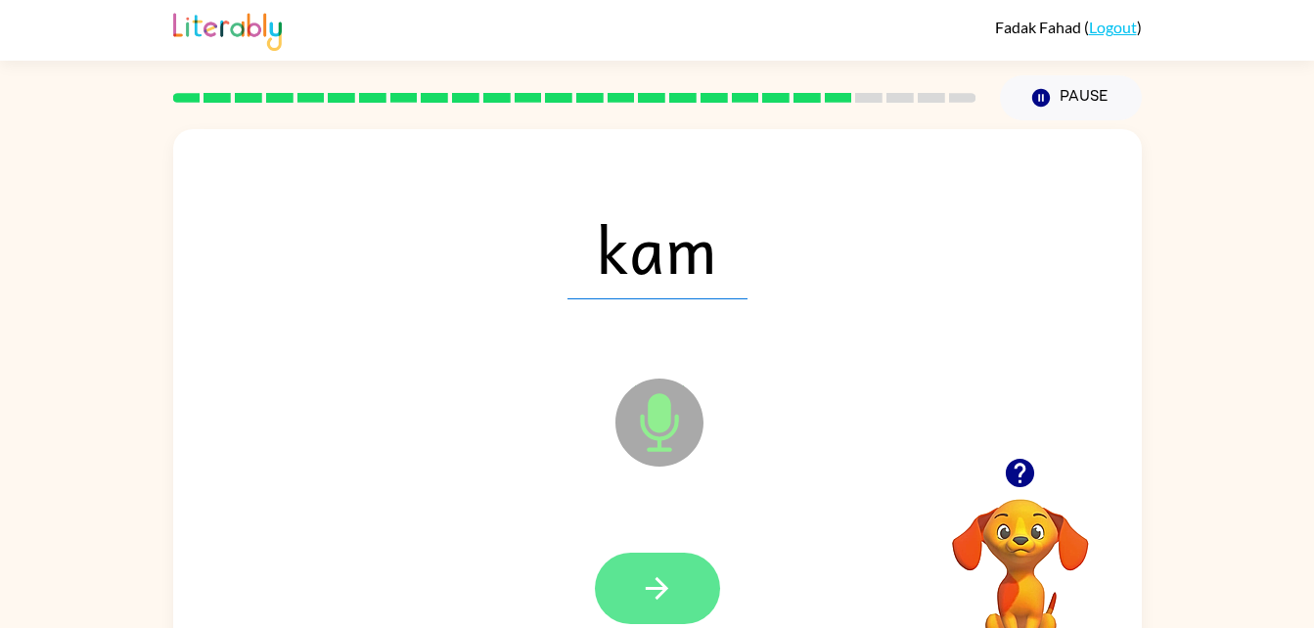
click at [670, 599] on icon "button" at bounding box center [657, 589] width 34 height 34
click at [662, 609] on button "button" at bounding box center [657, 588] width 125 height 71
click at [662, 607] on button "button" at bounding box center [657, 588] width 125 height 71
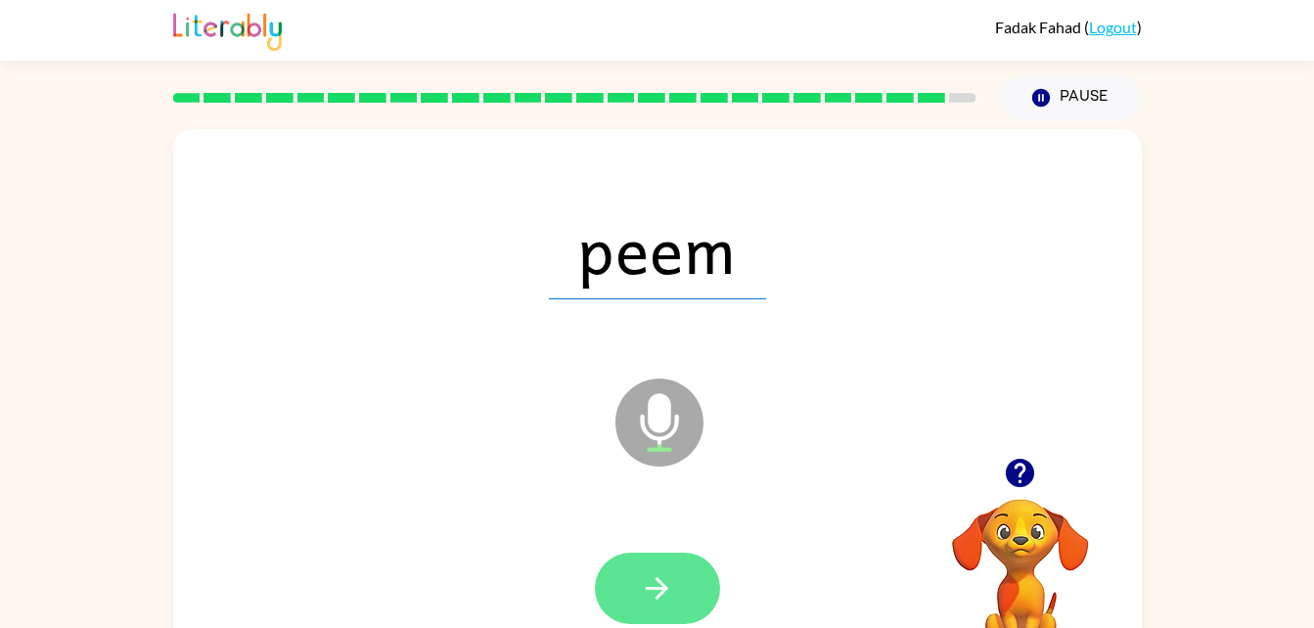
click at [672, 603] on icon "button" at bounding box center [657, 589] width 34 height 34
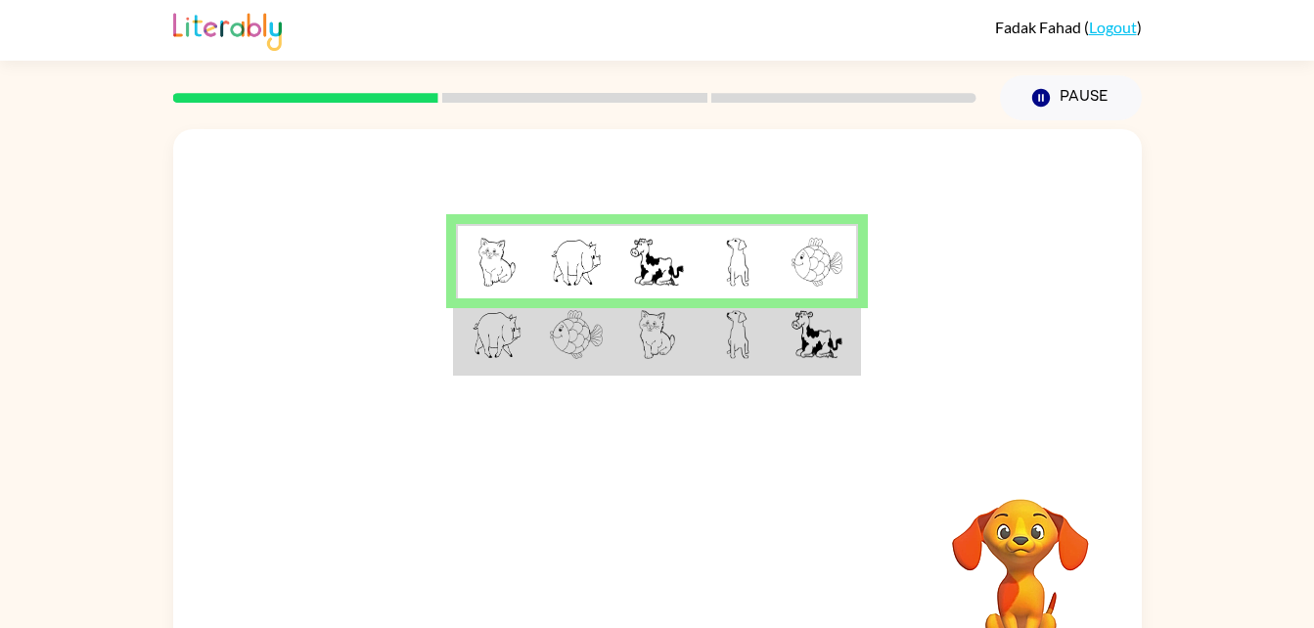
click at [593, 376] on table at bounding box center [657, 298] width 408 height 155
click at [587, 370] on td at bounding box center [576, 336] width 80 height 75
click at [578, 349] on img at bounding box center [576, 334] width 53 height 49
click at [626, 325] on td at bounding box center [657, 336] width 80 height 75
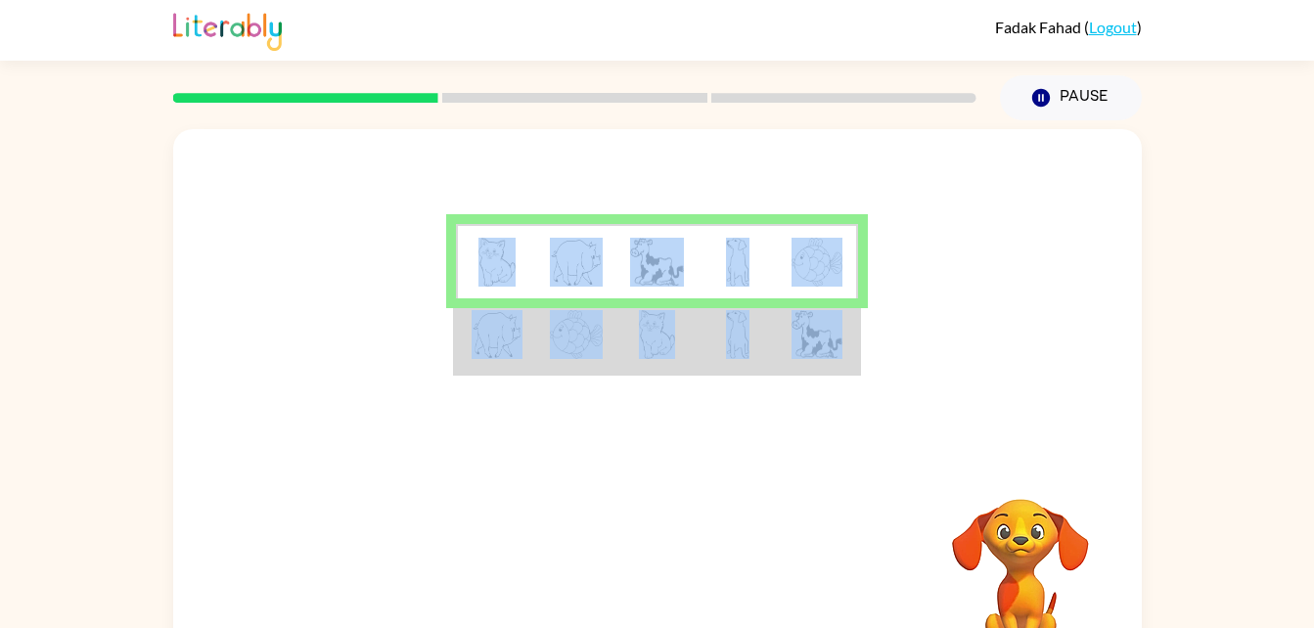
click at [626, 325] on td at bounding box center [657, 336] width 80 height 75
click at [626, 326] on td at bounding box center [657, 336] width 80 height 75
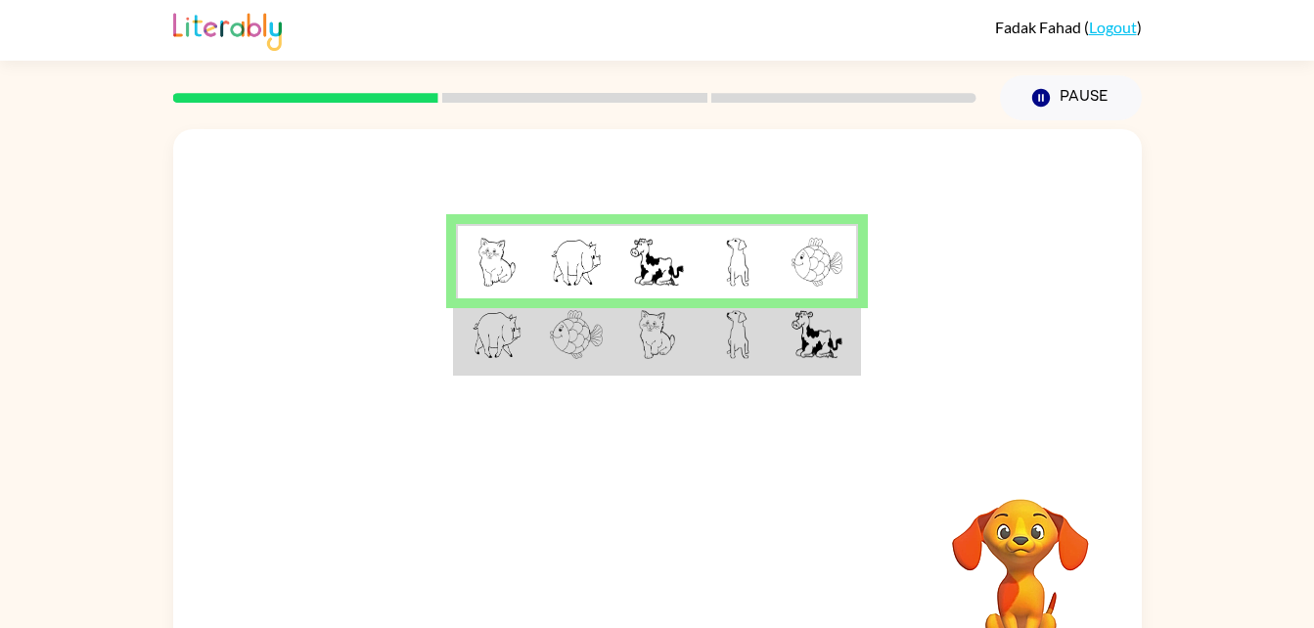
click at [626, 326] on td at bounding box center [657, 336] width 80 height 75
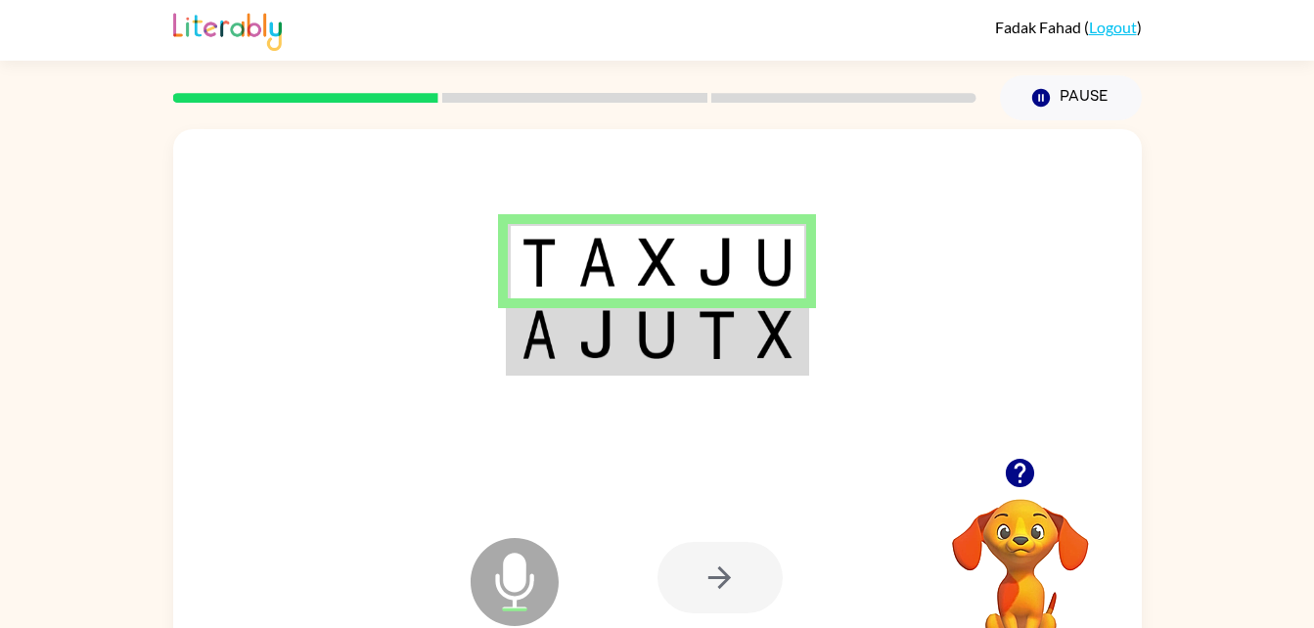
click at [658, 350] on img at bounding box center [656, 334] width 37 height 49
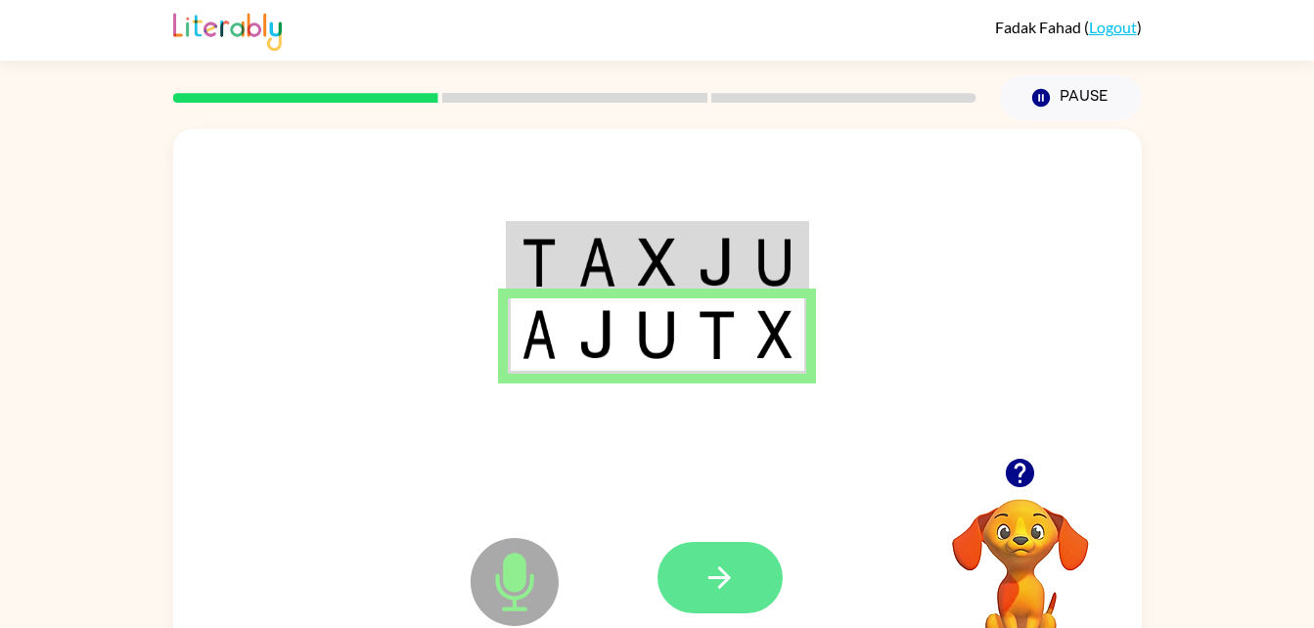
click at [701, 605] on button "button" at bounding box center [720, 577] width 125 height 71
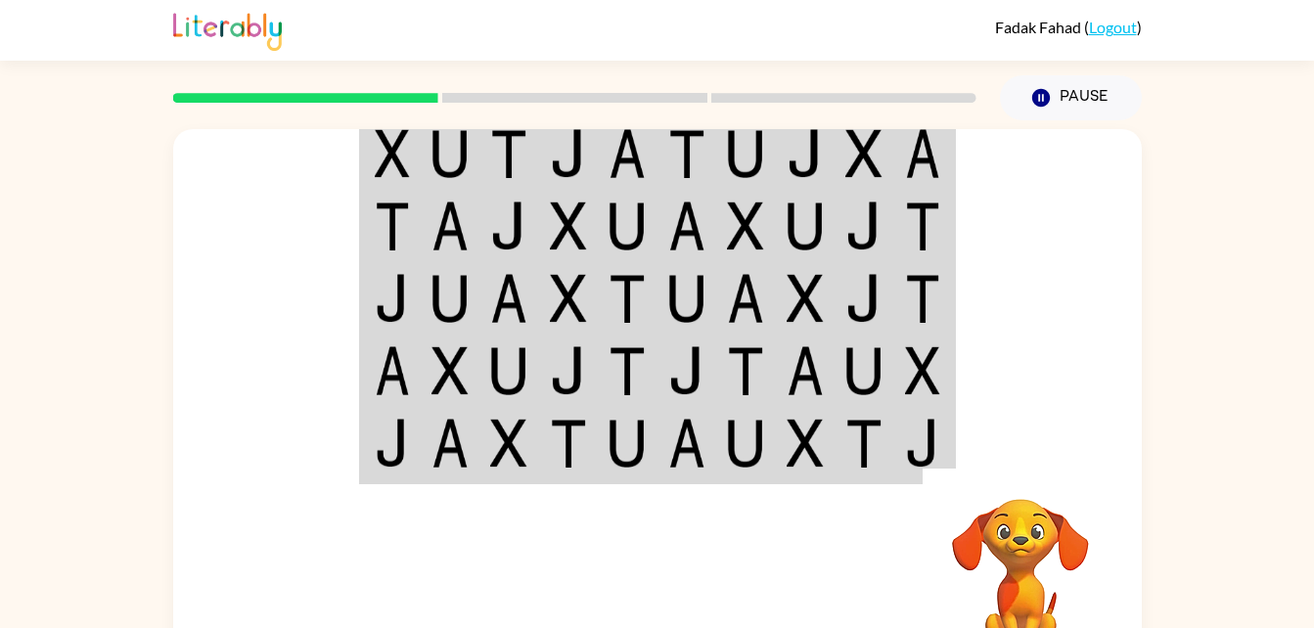
click at [645, 151] on img at bounding box center [627, 153] width 37 height 49
click at [644, 153] on img at bounding box center [627, 153] width 37 height 49
click at [648, 166] on td at bounding box center [628, 152] width 60 height 75
click at [670, 207] on img at bounding box center [686, 226] width 37 height 49
click at [739, 146] on img at bounding box center [745, 153] width 37 height 49
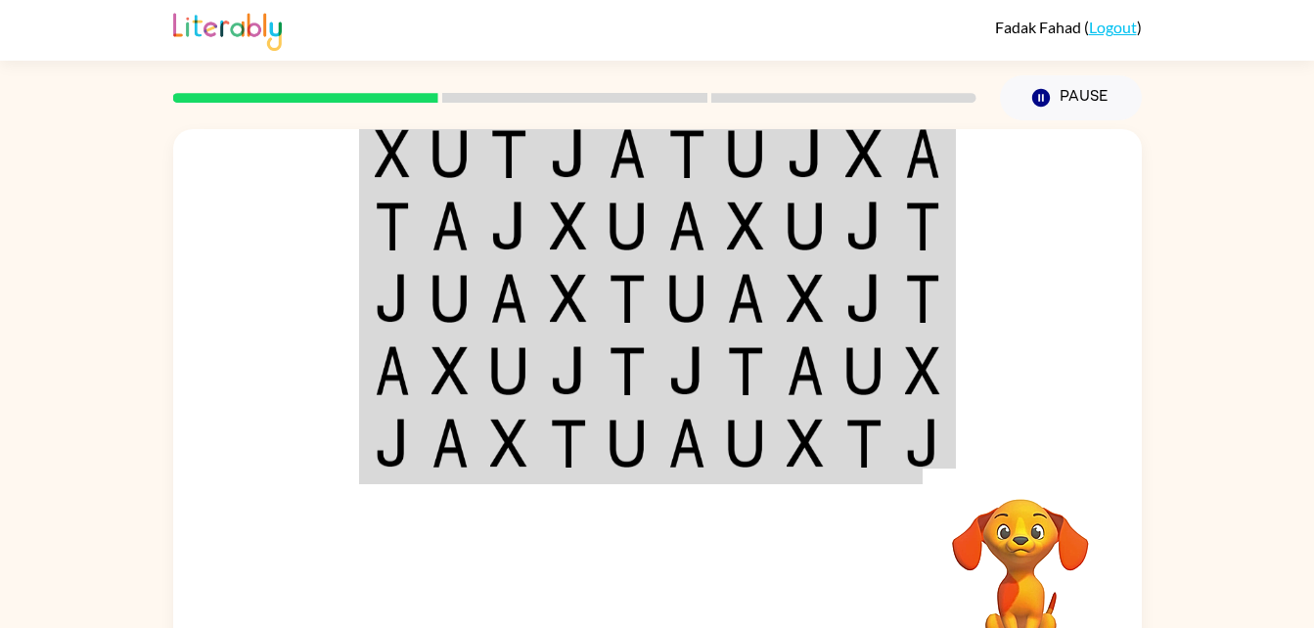
click at [739, 146] on img at bounding box center [745, 153] width 37 height 49
click at [730, 139] on img at bounding box center [745, 153] width 37 height 49
click at [717, 140] on td at bounding box center [746, 152] width 60 height 75
click at [713, 141] on td at bounding box center [688, 152] width 60 height 75
click at [702, 147] on img at bounding box center [686, 153] width 37 height 49
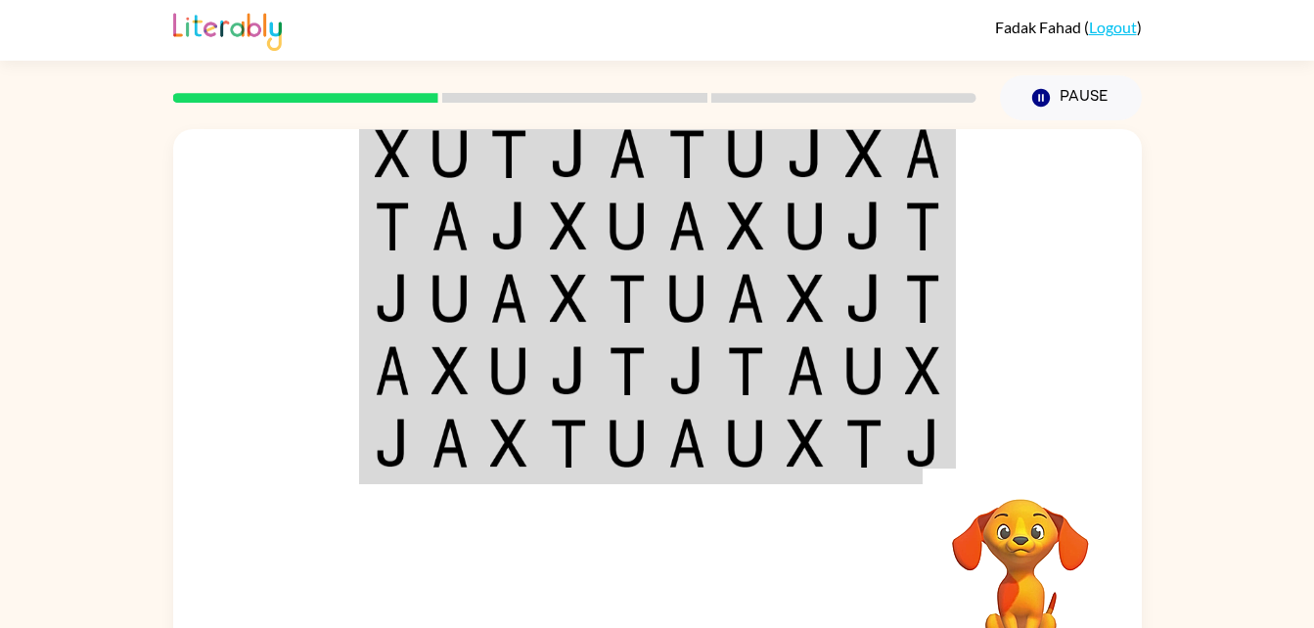
click at [704, 144] on img at bounding box center [686, 153] width 37 height 49
click at [700, 140] on img at bounding box center [686, 153] width 37 height 49
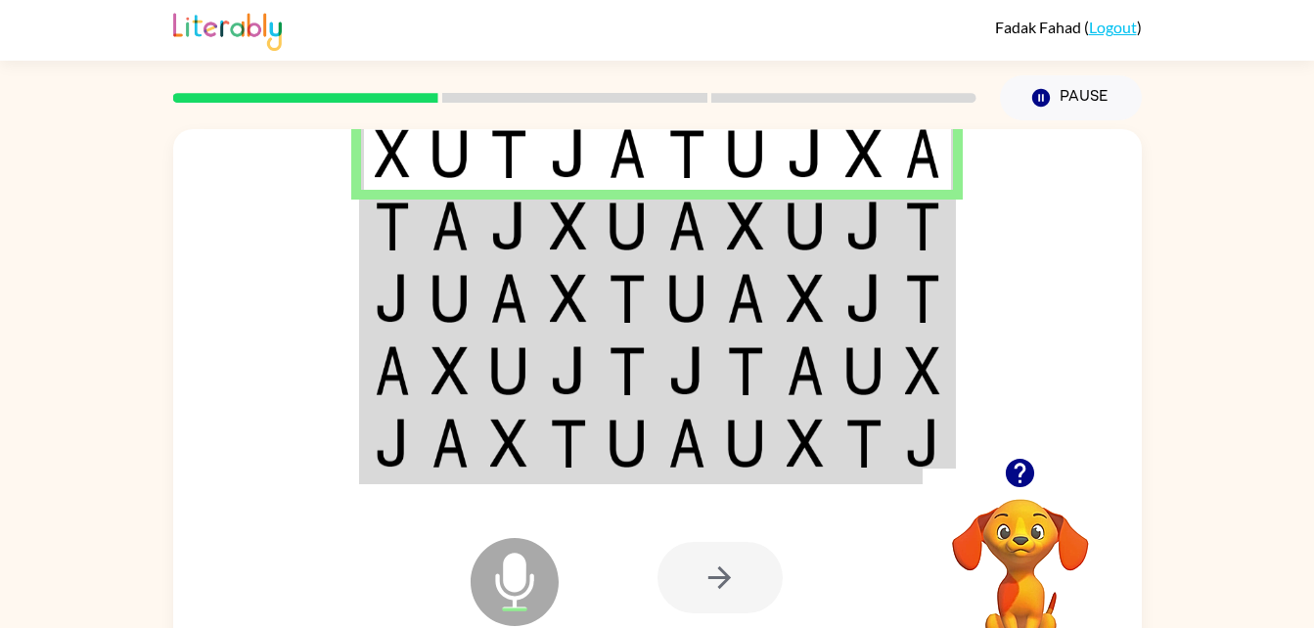
drag, startPoint x: 700, startPoint y: 136, endPoint x: 1154, endPoint y: 215, distance: 461.0
click at [1154, 215] on div "Microphone The Microphone is here when it is your turn to talk Your browser mus…" at bounding box center [657, 404] width 1314 height 568
click at [702, 575] on div at bounding box center [720, 577] width 125 height 71
click at [595, 200] on td at bounding box center [569, 226] width 60 height 72
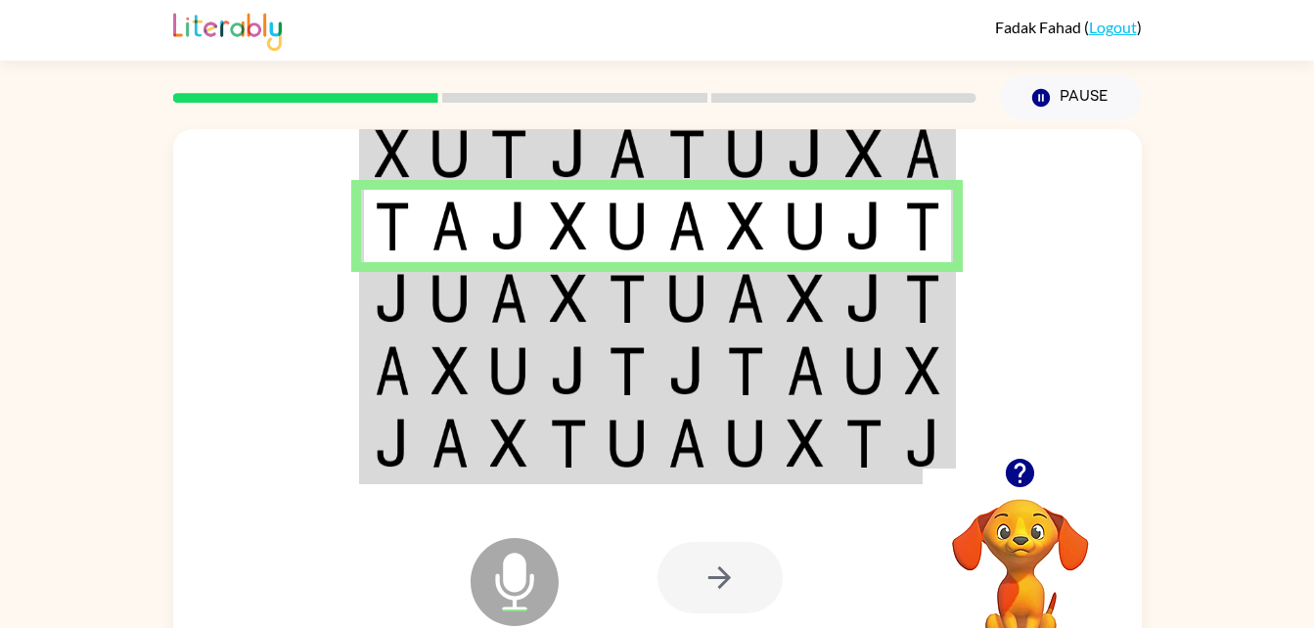
click at [636, 299] on img at bounding box center [627, 298] width 37 height 49
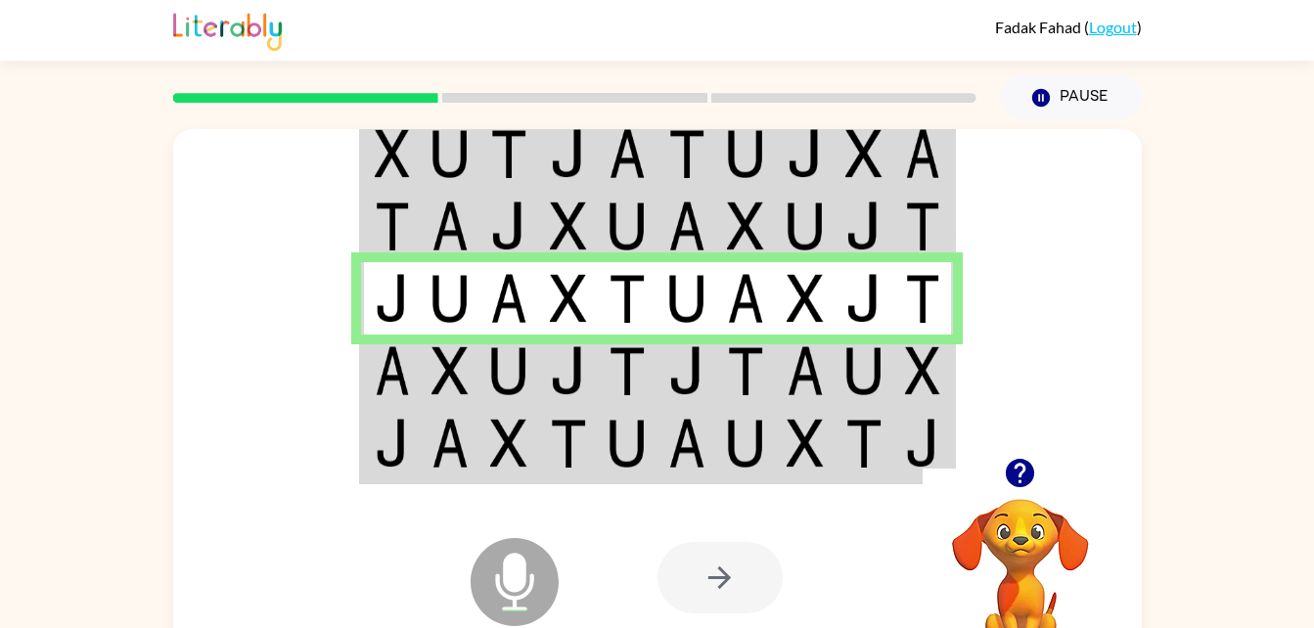
click at [669, 386] on img at bounding box center [686, 370] width 37 height 49
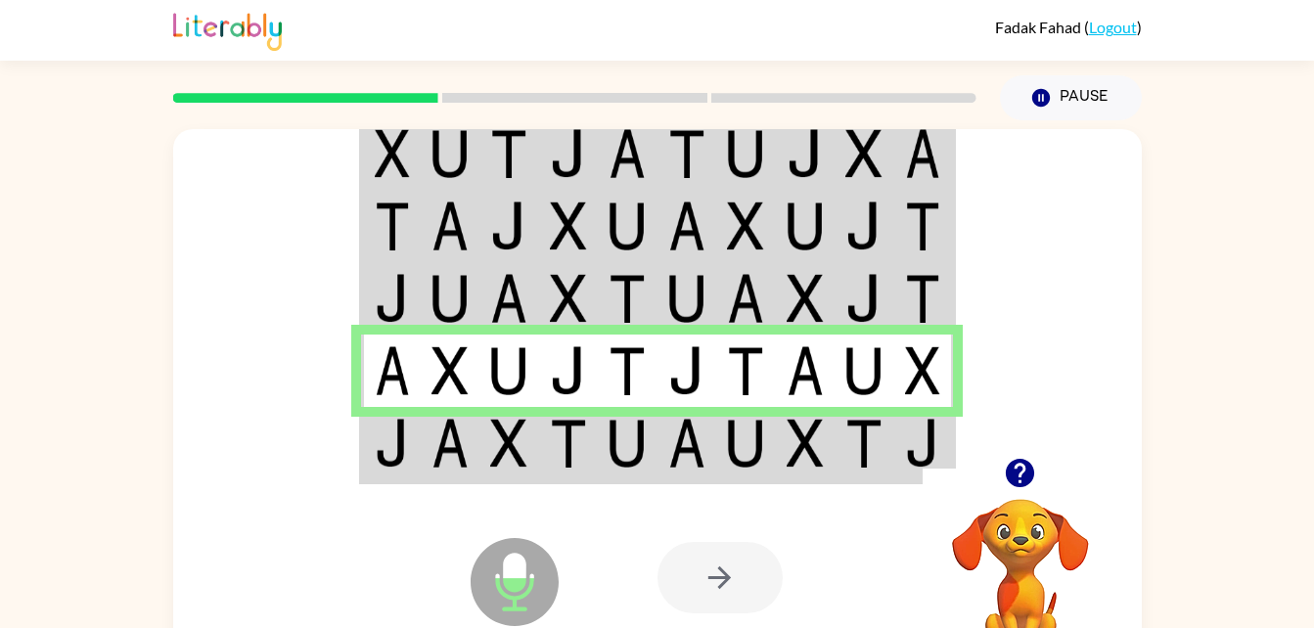
click at [636, 468] on div "Microphone The Microphone is here when it is your turn to talk Your browser mus…" at bounding box center [657, 578] width 969 height 220
click at [468, 442] on img at bounding box center [450, 443] width 37 height 49
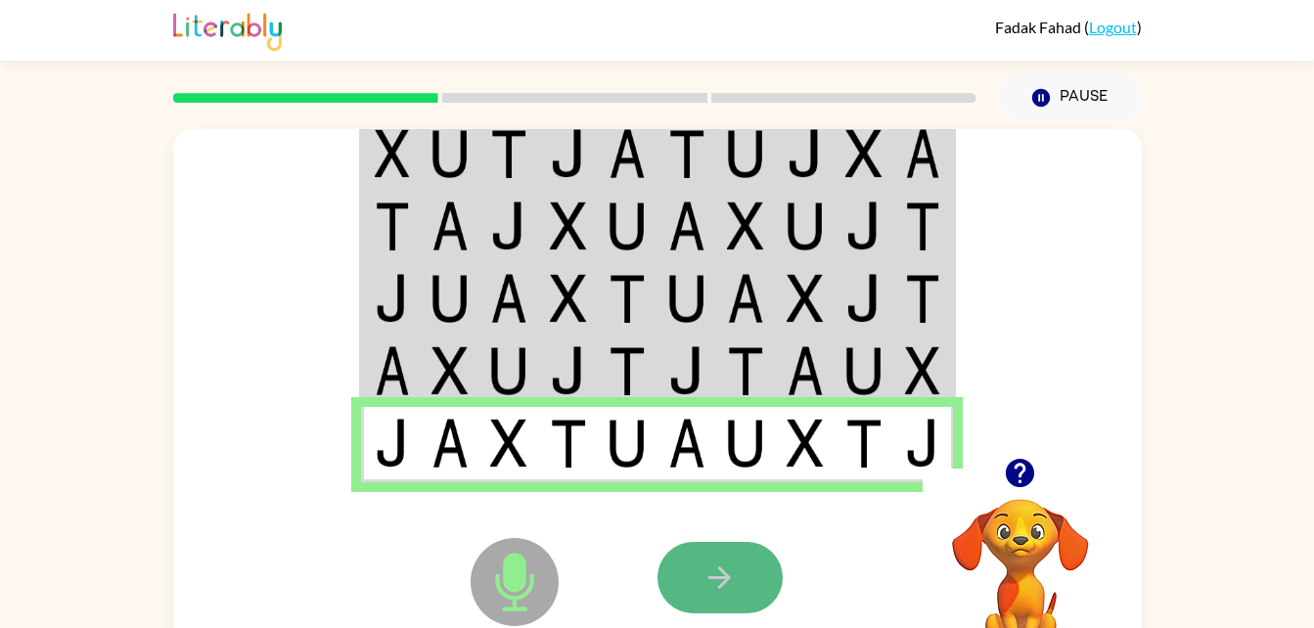
click at [755, 564] on button "button" at bounding box center [720, 577] width 125 height 71
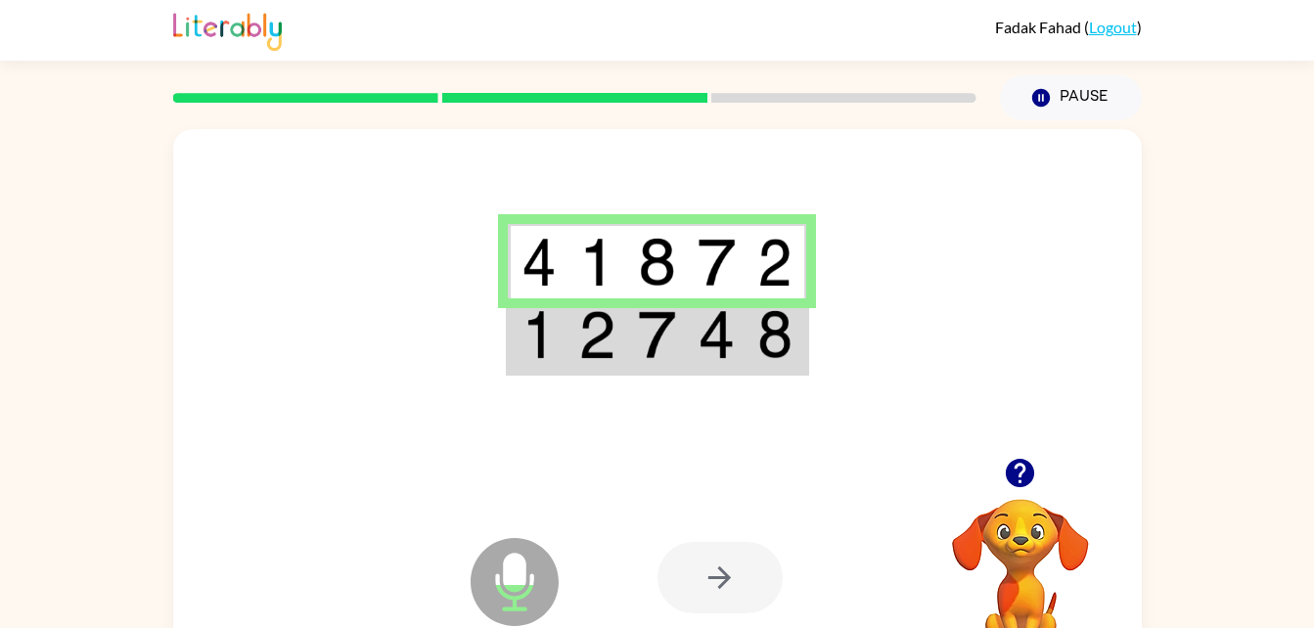
click at [703, 356] on img at bounding box center [716, 334] width 37 height 49
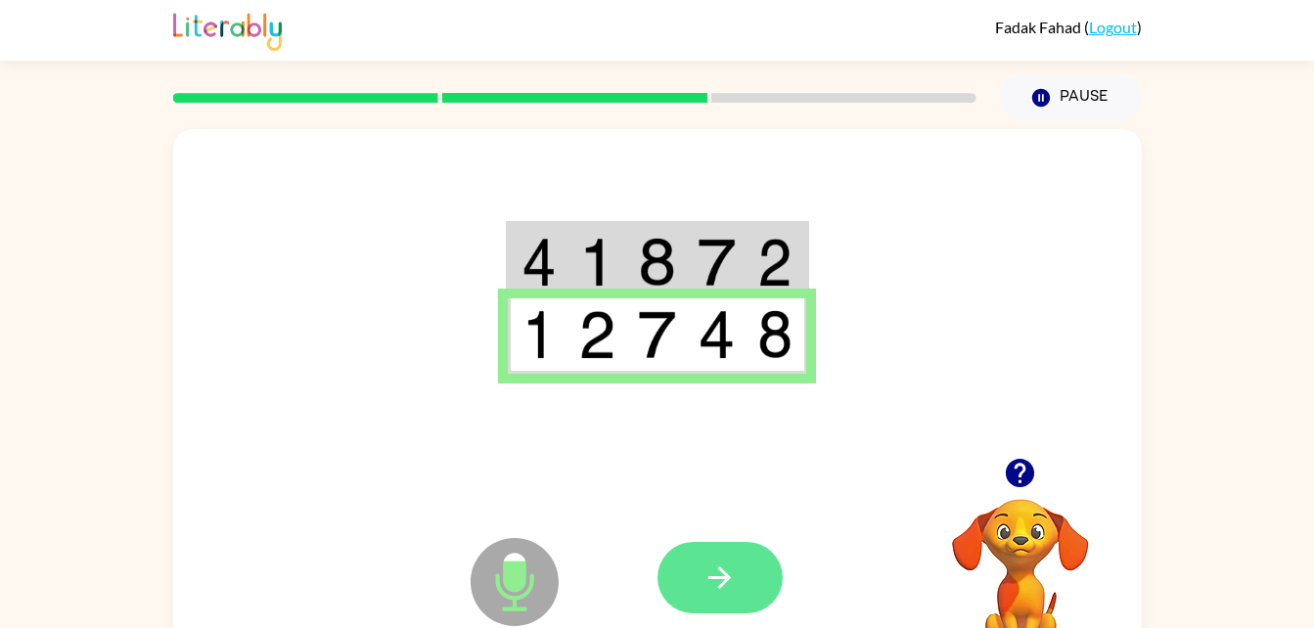
click at [728, 573] on icon "button" at bounding box center [720, 578] width 34 height 34
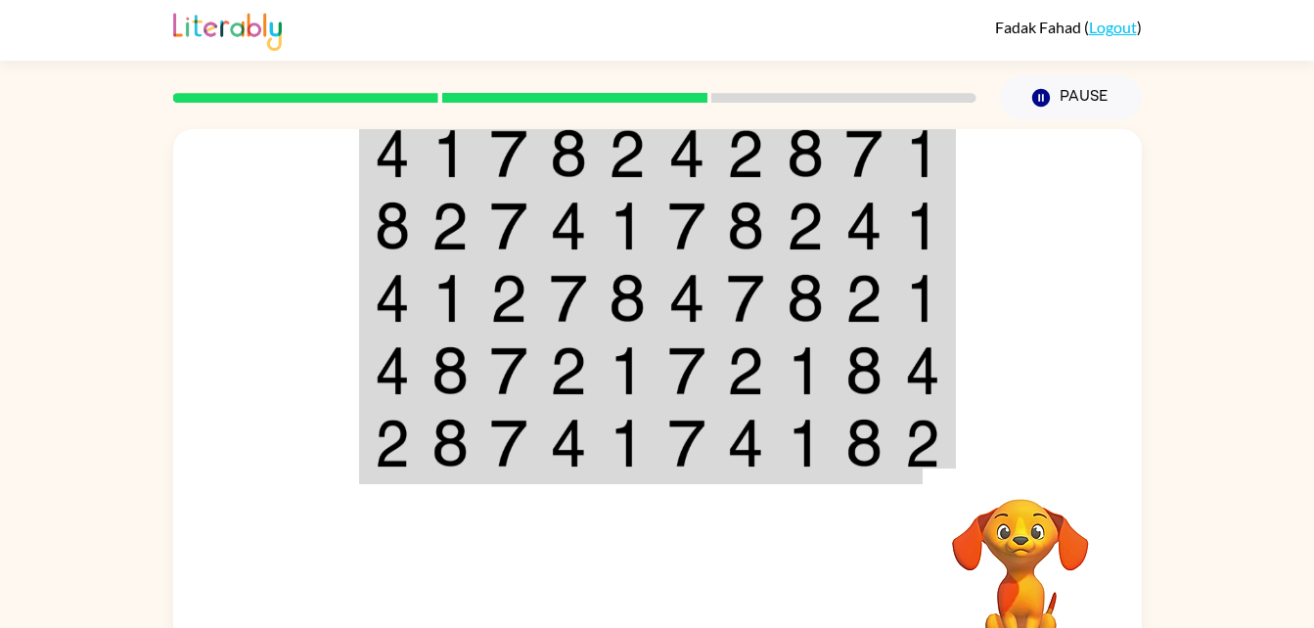
click at [665, 169] on td at bounding box center [688, 152] width 60 height 75
drag, startPoint x: 727, startPoint y: 168, endPoint x: 689, endPoint y: 160, distance: 39.2
click at [689, 160] on img at bounding box center [686, 153] width 37 height 49
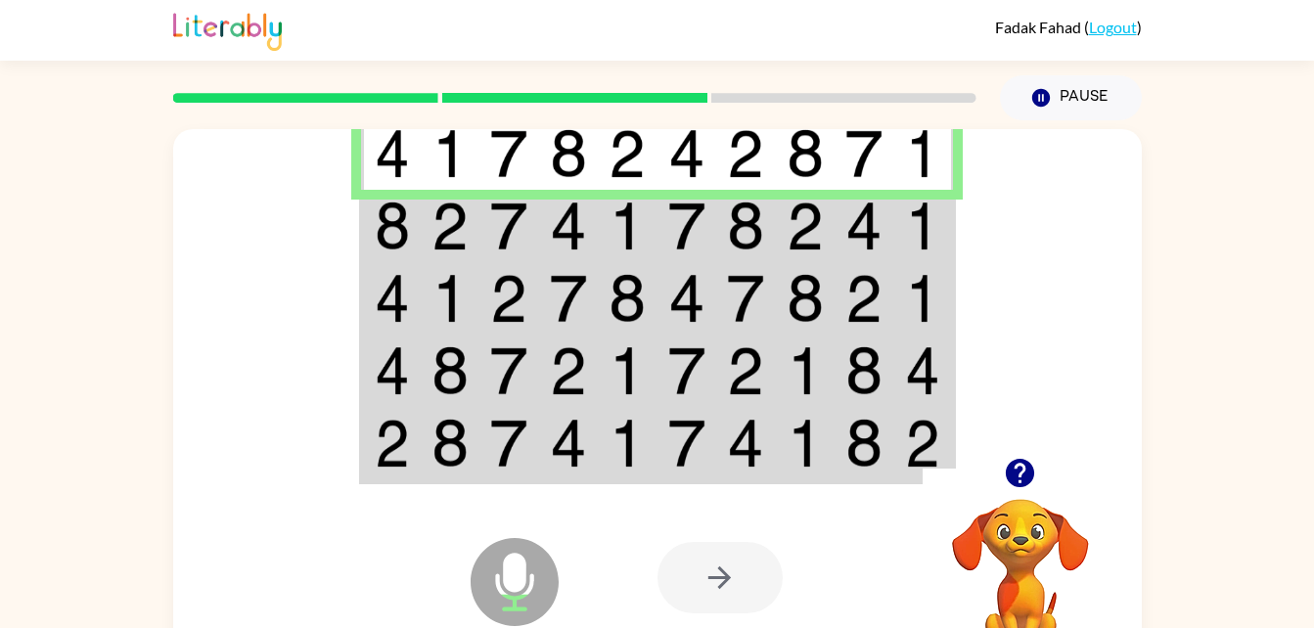
click at [556, 207] on img at bounding box center [568, 226] width 37 height 49
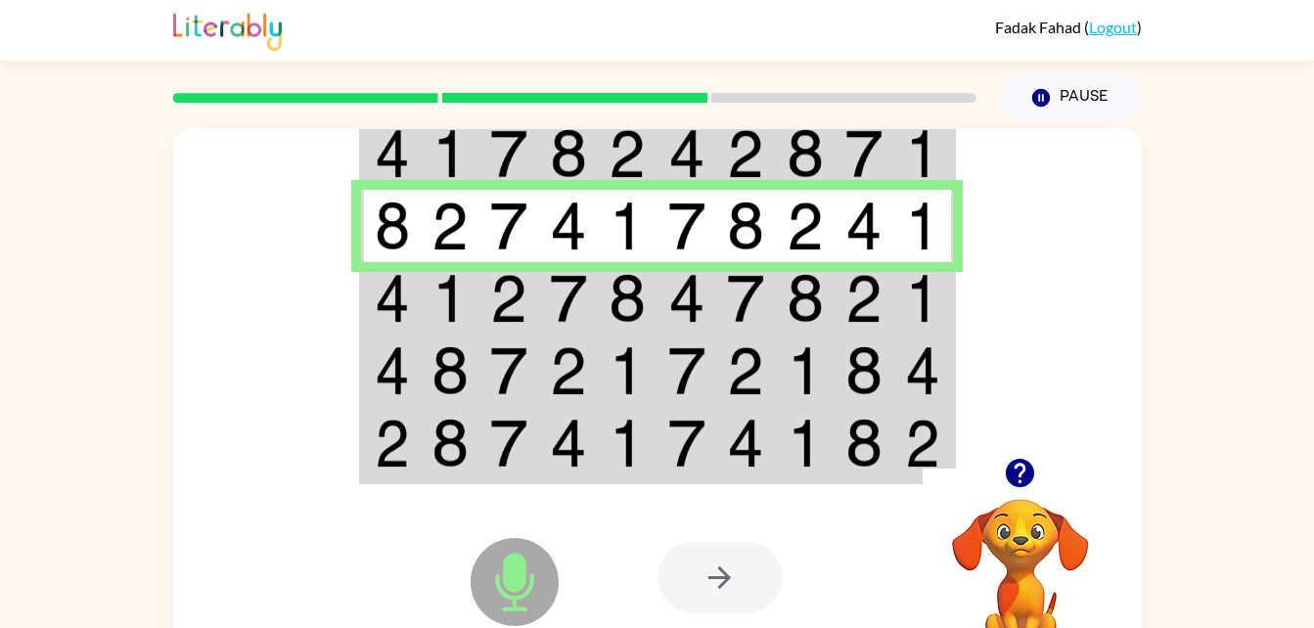
click at [421, 325] on td at bounding box center [451, 298] width 60 height 72
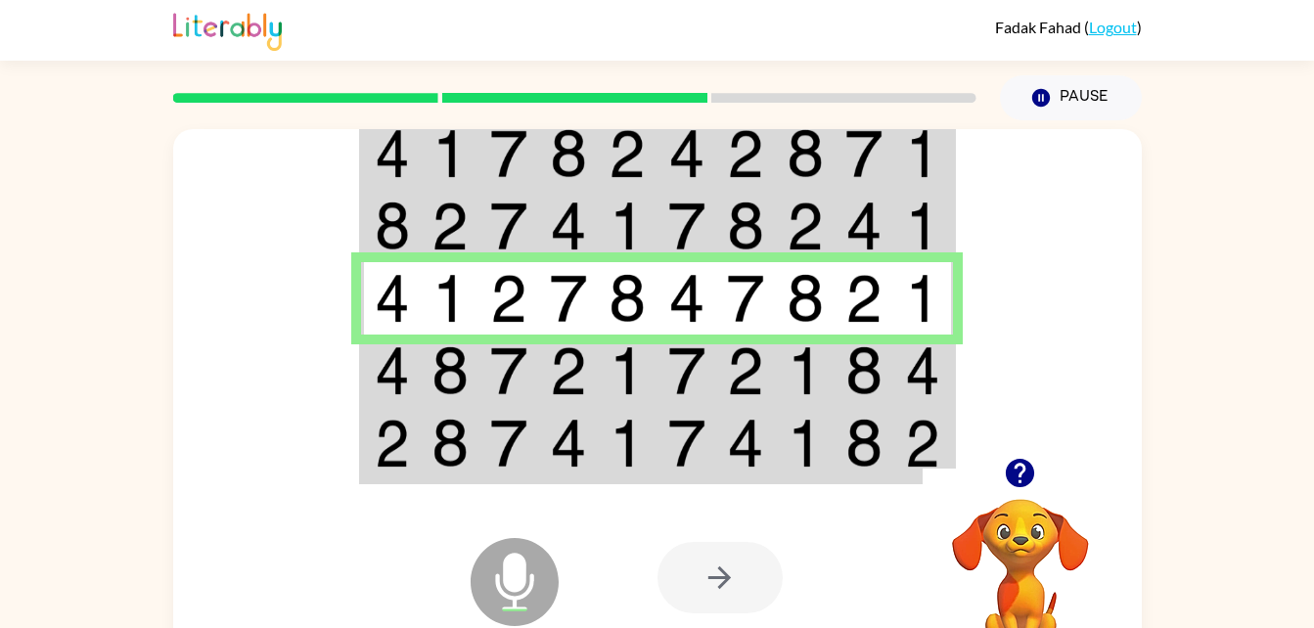
click at [477, 371] on td at bounding box center [451, 371] width 60 height 72
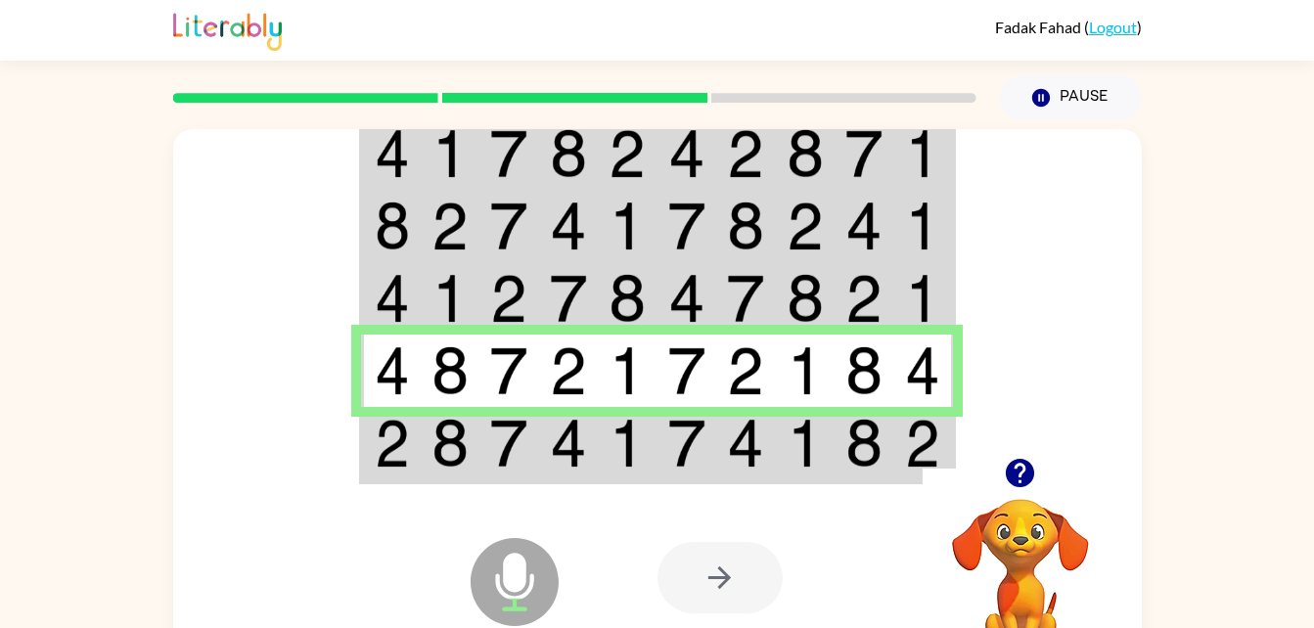
click at [522, 441] on img at bounding box center [508, 443] width 37 height 49
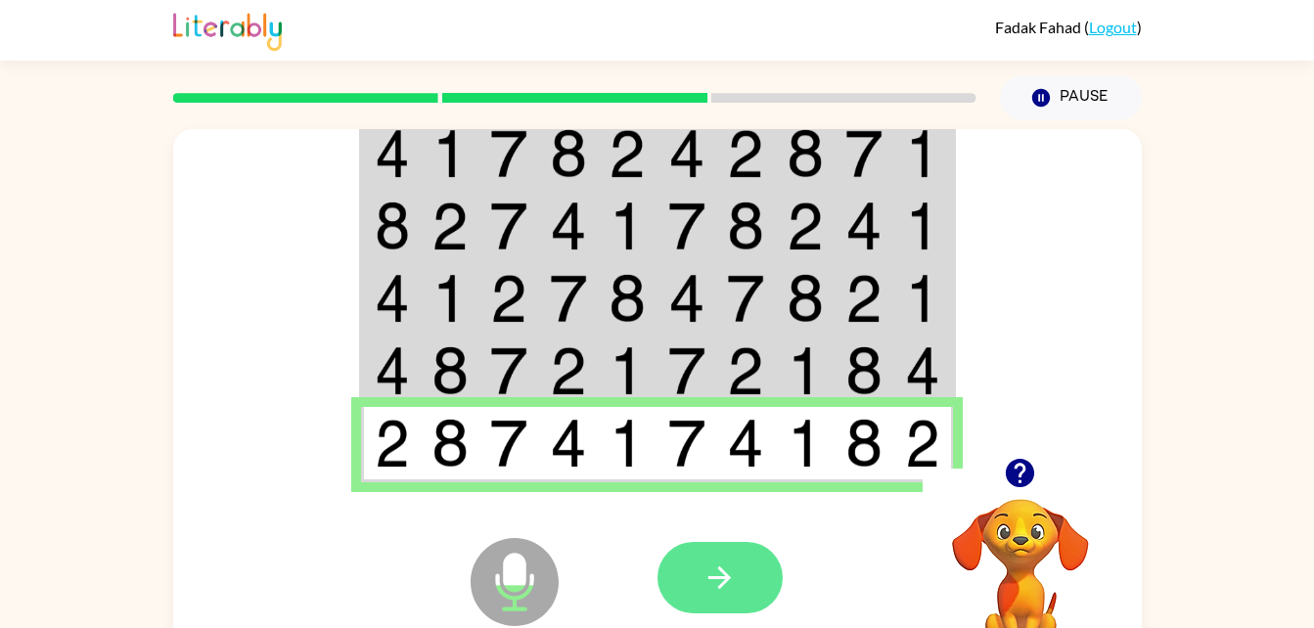
click at [712, 575] on icon "button" at bounding box center [720, 578] width 34 height 34
